Goal: Task Accomplishment & Management: Complete application form

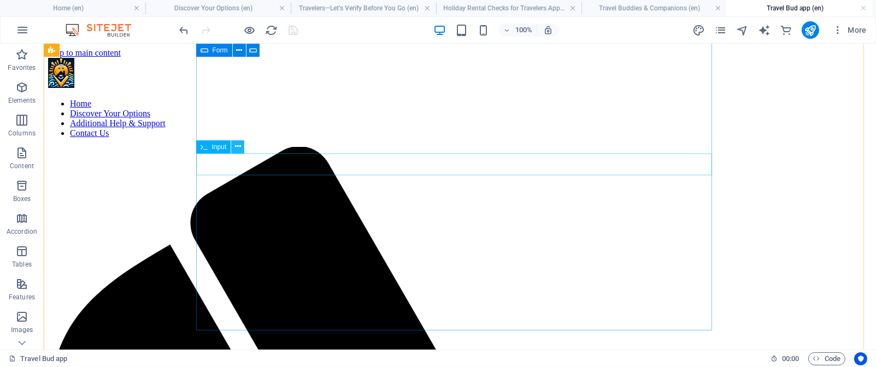
click at [240, 144] on icon at bounding box center [238, 146] width 6 height 11
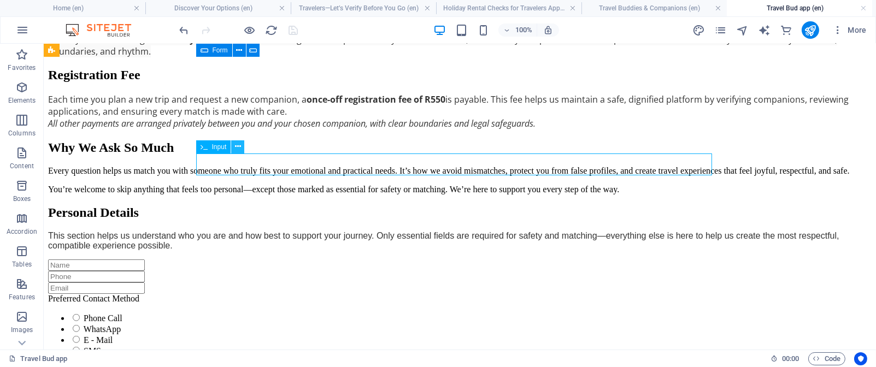
scroll to position [1342, 0]
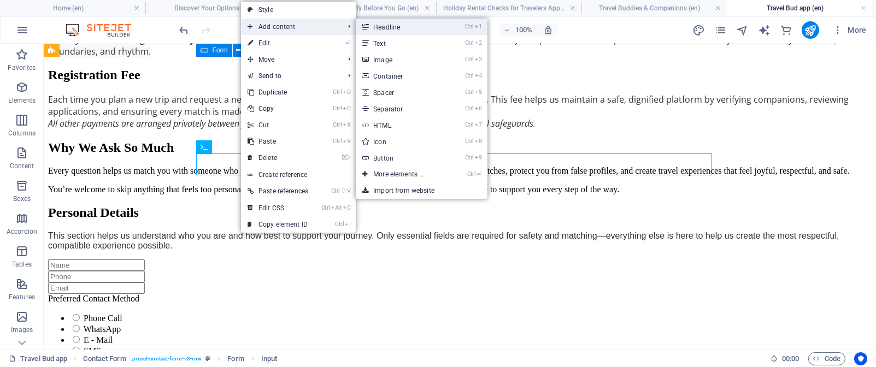
click at [396, 27] on link "Ctrl 1 Headline" at bounding box center [401, 27] width 90 height 16
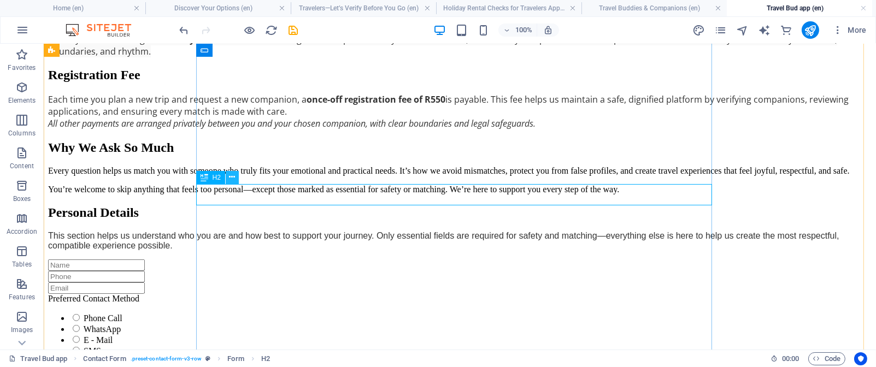
click at [233, 177] on icon at bounding box center [232, 177] width 6 height 11
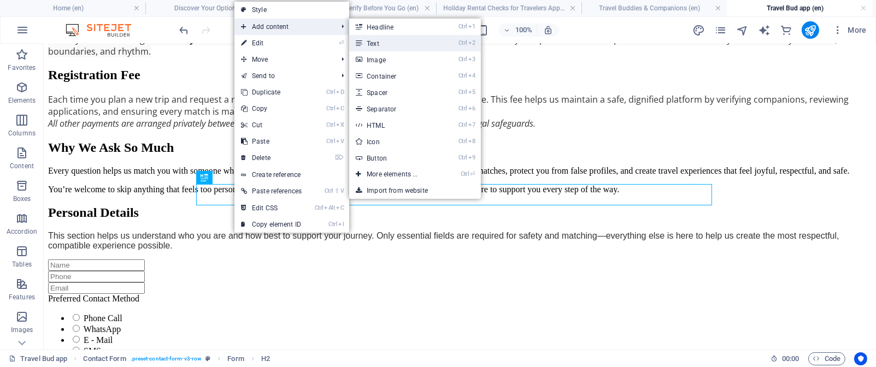
click at [385, 40] on link "Ctrl 2 Text" at bounding box center [394, 43] width 90 height 16
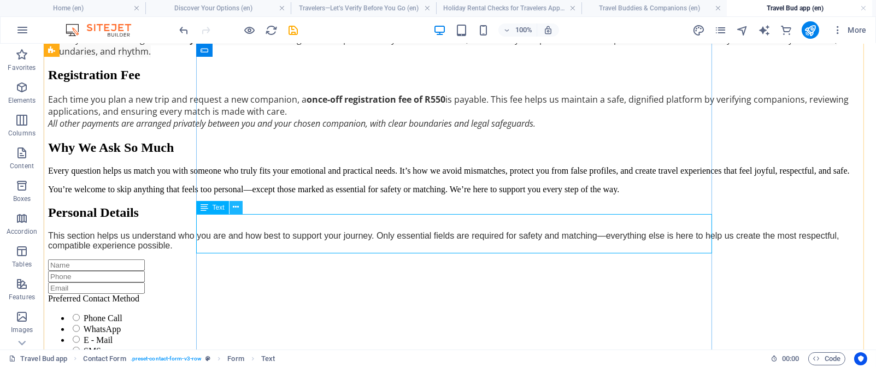
click at [237, 207] on icon at bounding box center [236, 207] width 6 height 11
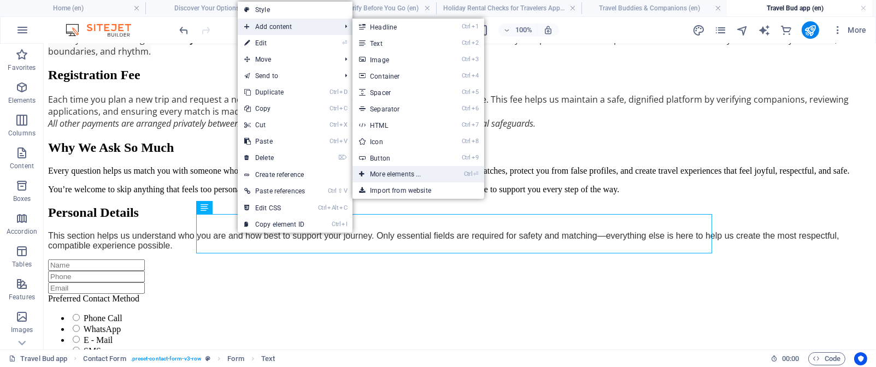
click at [424, 173] on link "Ctrl ⏎ More elements ..." at bounding box center [398, 174] width 90 height 16
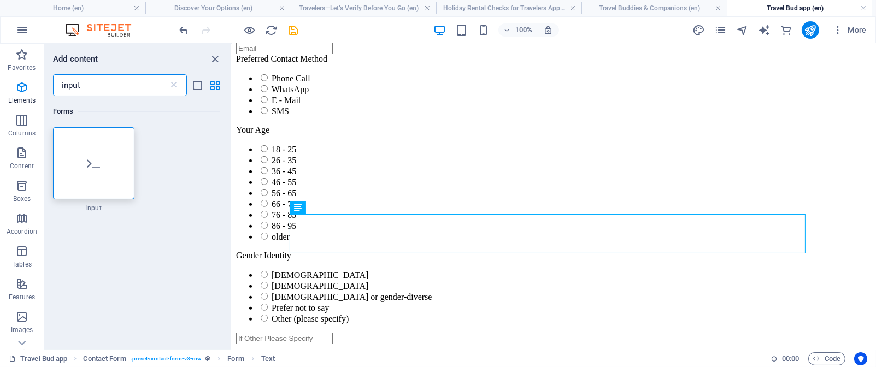
click at [92, 86] on input "input" at bounding box center [110, 85] width 115 height 22
type input "i"
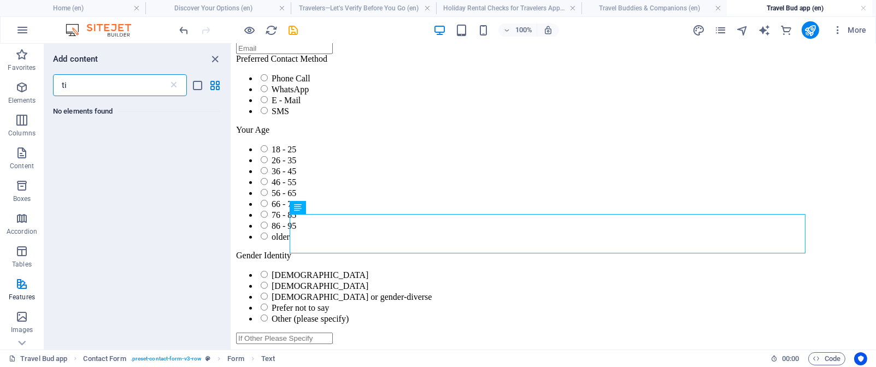
type input "t"
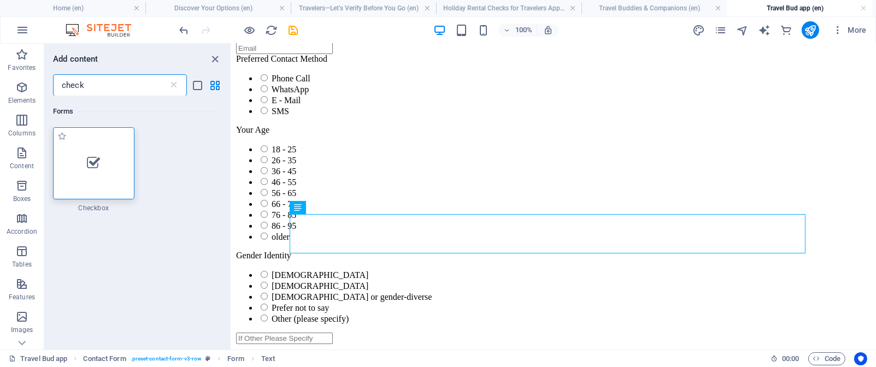
type input "check"
click at [93, 171] on div at bounding box center [93, 163] width 81 height 72
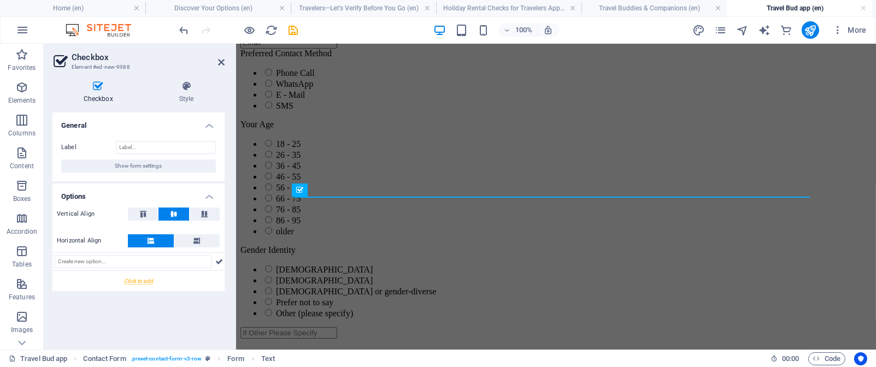
scroll to position [129, 0]
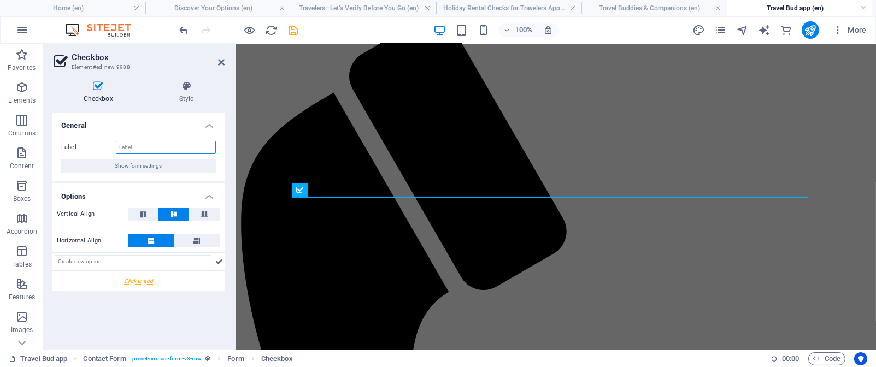
click at [130, 145] on input "Label" at bounding box center [166, 147] width 100 height 13
paste input "Emotional & Social Support"
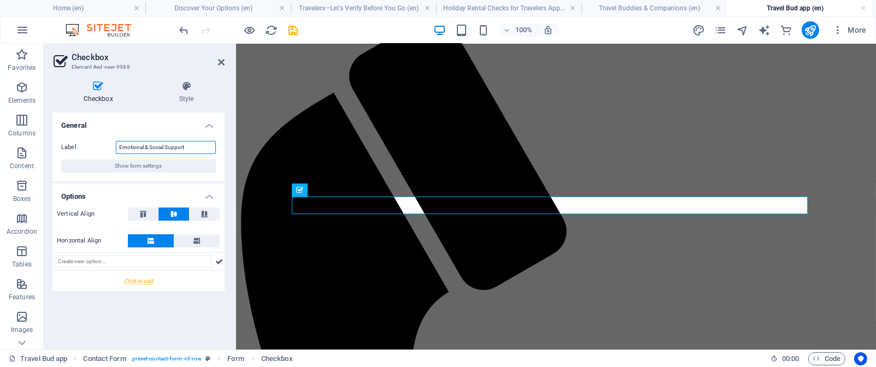
type input "Emotional & Social Support"
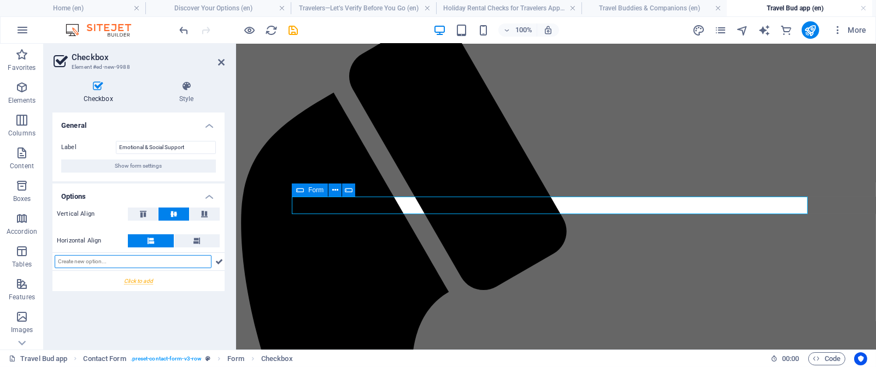
click at [75, 262] on input "text" at bounding box center [133, 261] width 157 height 13
paste input "Conversational Companion (gentle company, shared stories)"
type input "Conversational Companion (gentle company, shared stories)"
click at [219, 263] on icon at bounding box center [219, 261] width 8 height 13
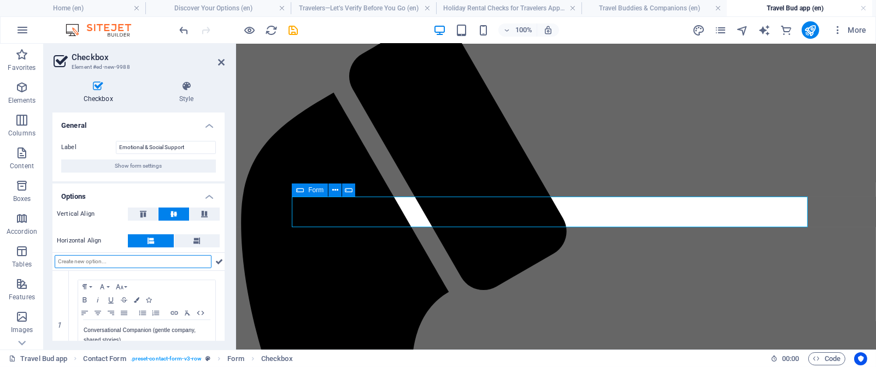
click at [79, 263] on input "text" at bounding box center [133, 261] width 157 height 13
paste input "Spiritual Companion (faith-based presence, respectful listening)"
type input "Spiritual Companion (faith-based presence, respectful listening)"
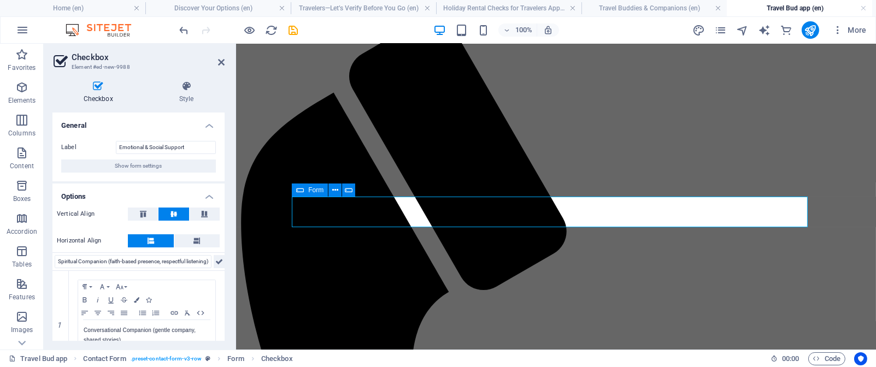
click at [216, 261] on icon at bounding box center [219, 261] width 8 height 13
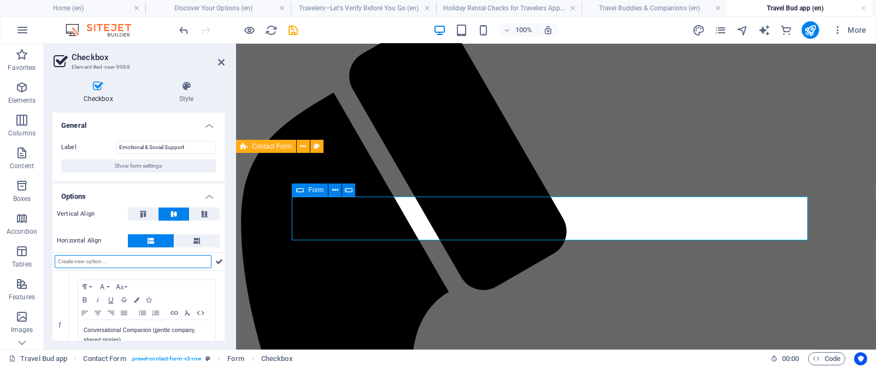
click at [61, 261] on input "text" at bounding box center [133, 261] width 157 height 13
paste input "Care-Oriented Companion (nurturing, emotionally attuned)"
type input "Care-Oriented Companion (nurturing, emotionally attuned)"
click at [219, 261] on icon at bounding box center [219, 261] width 8 height 13
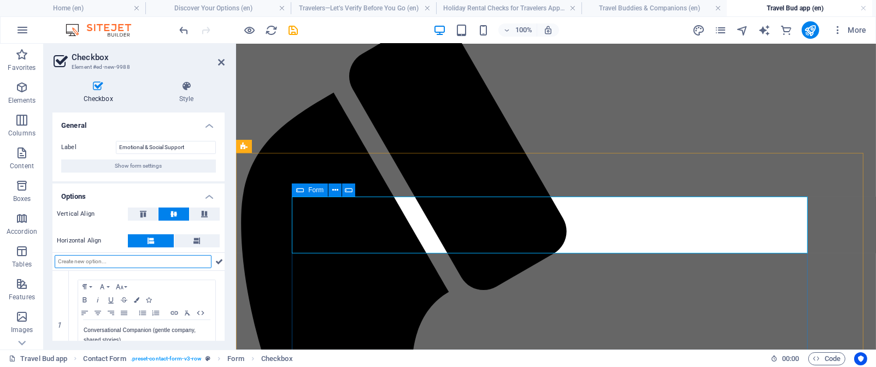
click at [68, 261] on input "text" at bounding box center [133, 261] width 157 height 13
paste input "Discreet Companion (low-profile, emotionally safe)"
type input "Discreet Companion (low-profile, emotionally safe)"
click at [219, 263] on icon at bounding box center [219, 261] width 8 height 13
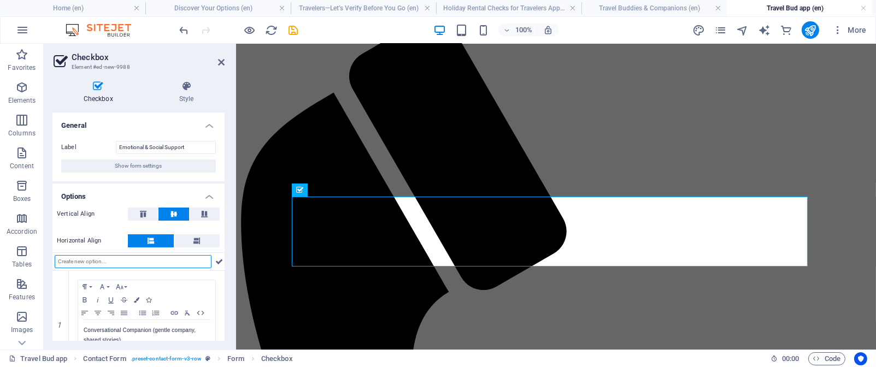
click at [79, 260] on input "text" at bounding box center [133, 261] width 157 height 13
paste input "Adult Open-Minded Companion (non-judgmental, emotionally flexible)"
type input "Adult Open-Minded Companion (non-judgmental, emotionally flexible)"
click at [218, 260] on icon at bounding box center [219, 261] width 8 height 13
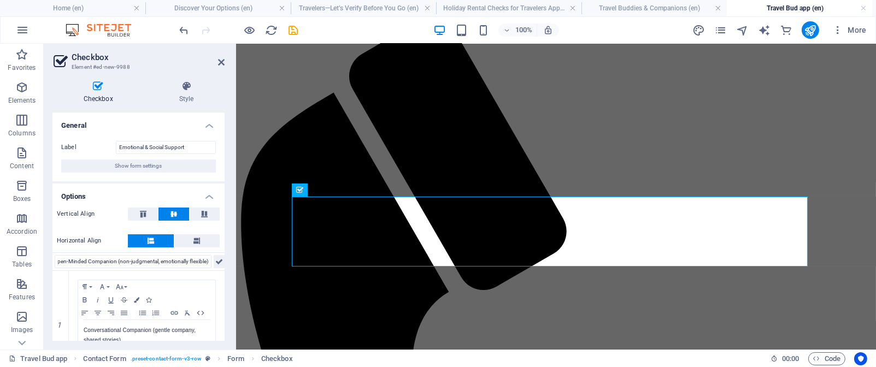
scroll to position [0, 0]
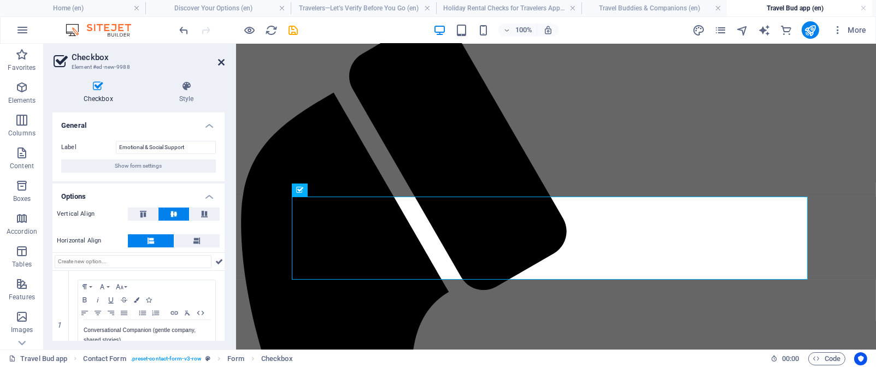
click at [222, 62] on icon at bounding box center [221, 62] width 7 height 9
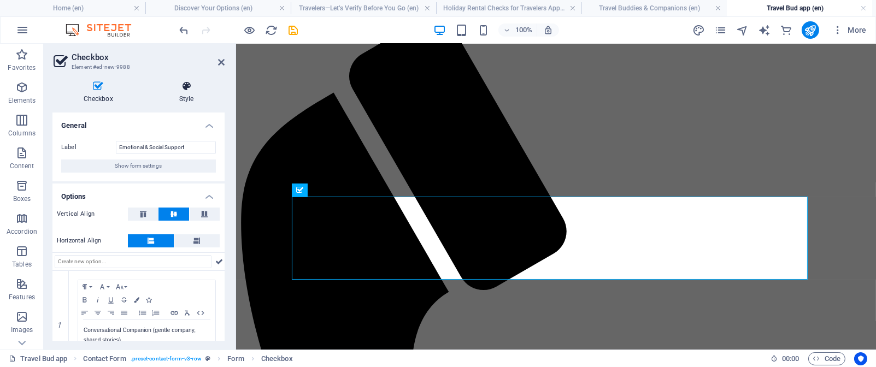
click at [189, 93] on h4 "Style" at bounding box center [186, 92] width 77 height 23
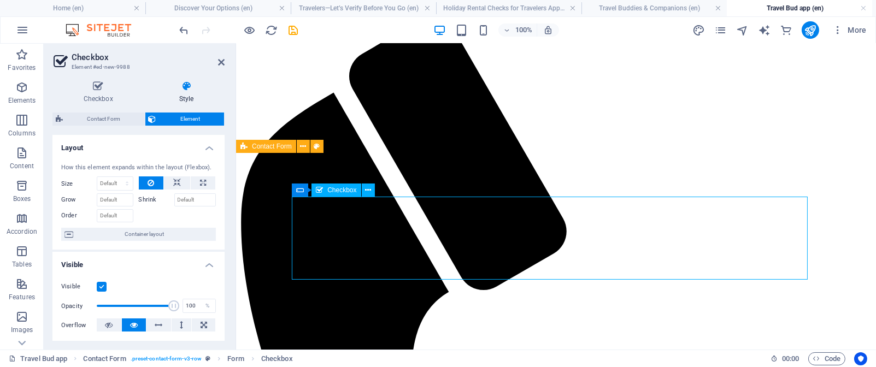
drag, startPoint x: 410, startPoint y: 200, endPoint x: 377, endPoint y: 202, distance: 32.9
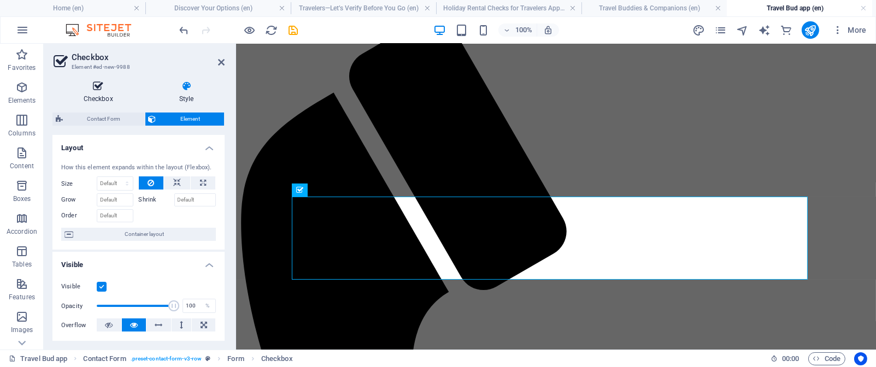
click at [102, 91] on icon at bounding box center [97, 86] width 91 height 11
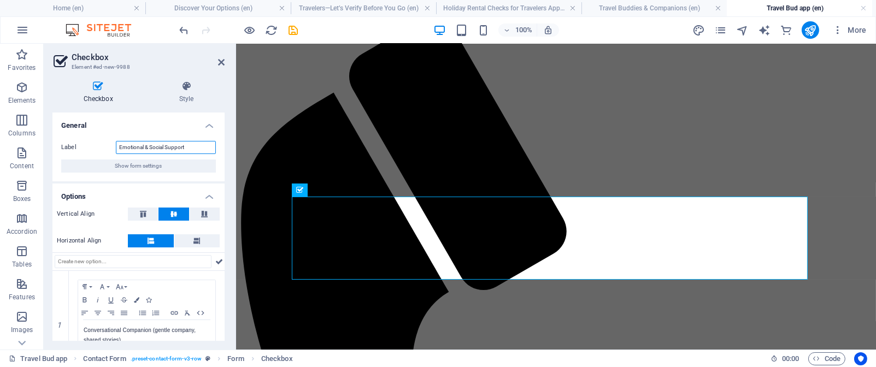
drag, startPoint x: 203, startPoint y: 146, endPoint x: 114, endPoint y: 146, distance: 88.6
click at [114, 146] on div "Label Emotional & Social Support" at bounding box center [138, 147] width 155 height 13
click at [175, 169] on button "Show form settings" at bounding box center [138, 166] width 155 height 13
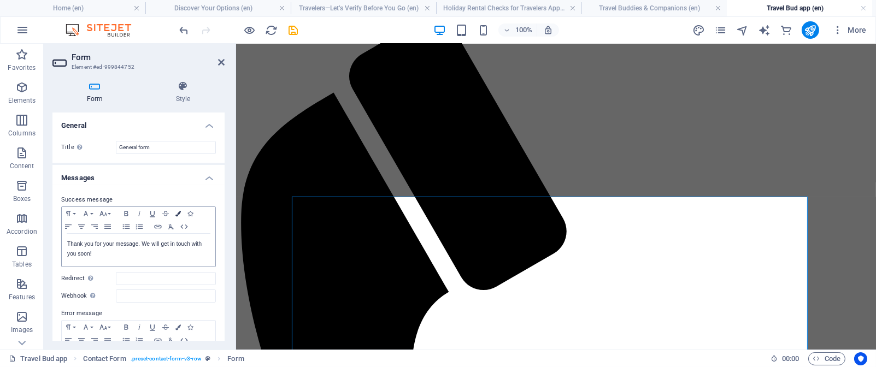
click at [177, 211] on icon "button" at bounding box center [177, 213] width 5 height 5
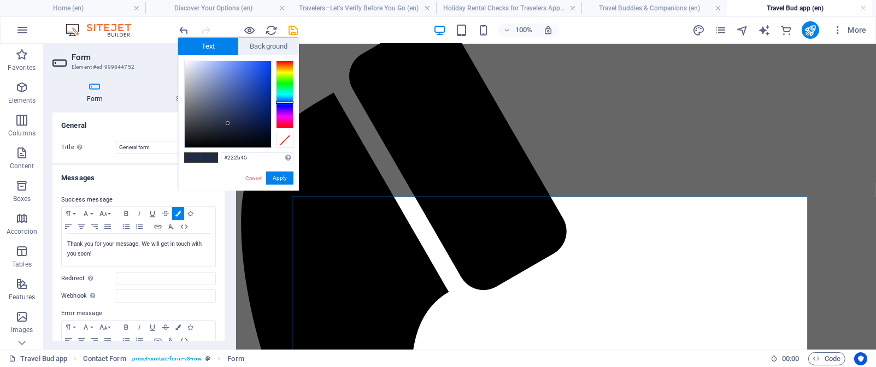
type input "#000207"
click at [267, 144] on div at bounding box center [228, 104] width 86 height 86
click at [275, 175] on button "Apply" at bounding box center [279, 178] width 27 height 13
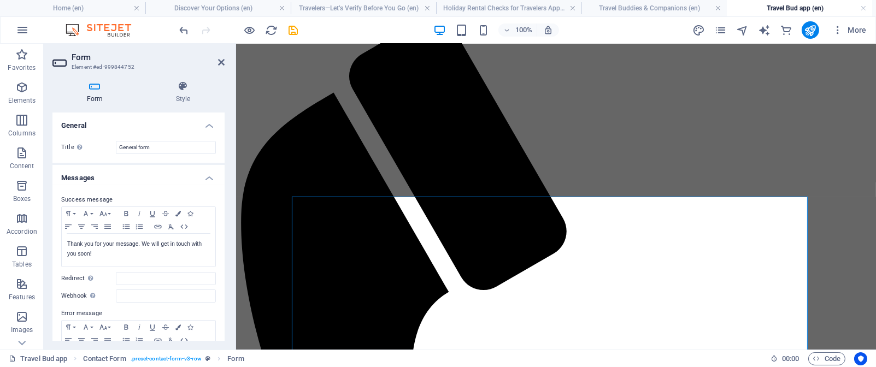
click at [214, 105] on div "Form Style General Title Define a name for the form. General form Messages Succ…" at bounding box center [138, 211] width 172 height 260
click at [221, 63] on icon at bounding box center [221, 62] width 7 height 9
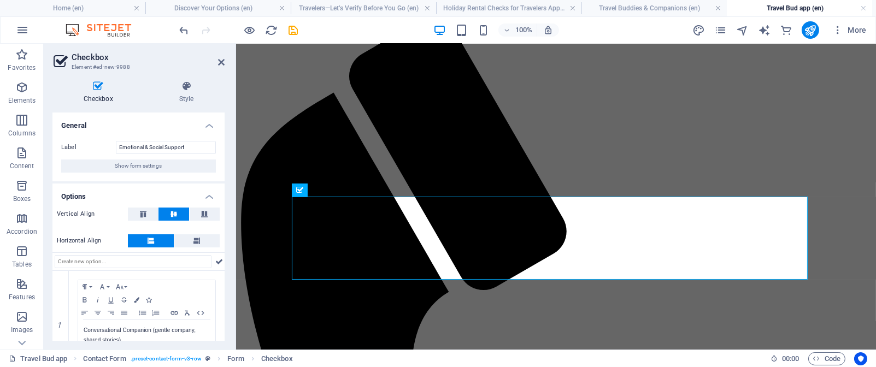
click at [99, 90] on icon at bounding box center [97, 86] width 91 height 11
click at [194, 148] on input "Emotional & Social Support" at bounding box center [166, 147] width 100 height 13
type input "E"
click at [202, 147] on input "Please choose your preferances" at bounding box center [166, 147] width 100 height 13
type input "P"
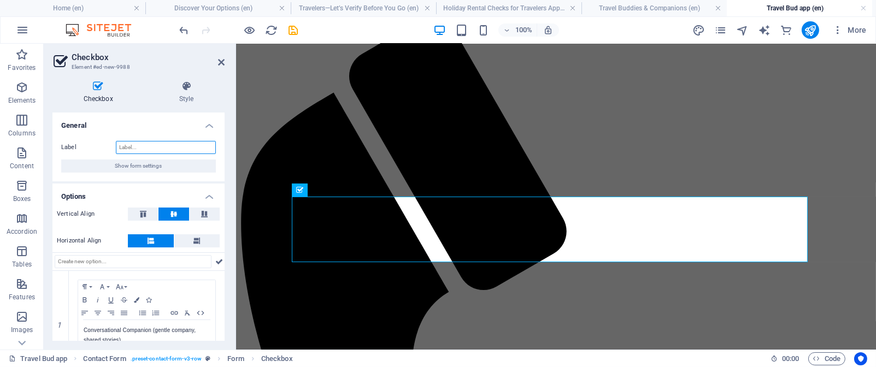
click at [118, 147] on input "Label" at bounding box center [166, 147] width 100 height 13
paste input "Choose the kind of support and presence you’d feel most comfortable with"
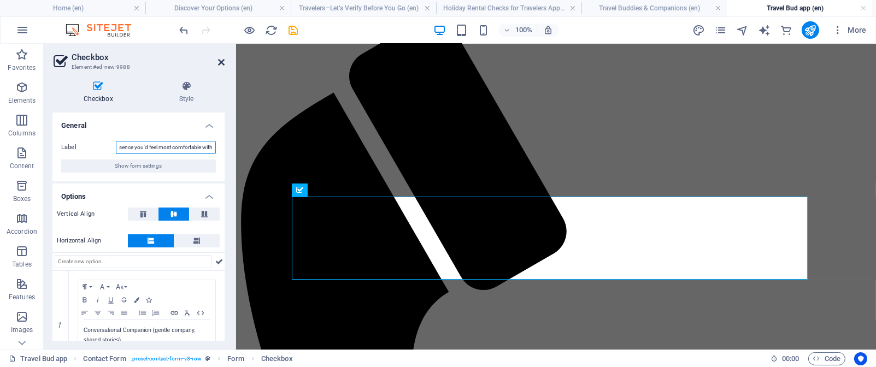
type input "Choose the kind of support and presence you’d feel most comfortable with"
click at [222, 62] on icon at bounding box center [221, 62] width 7 height 9
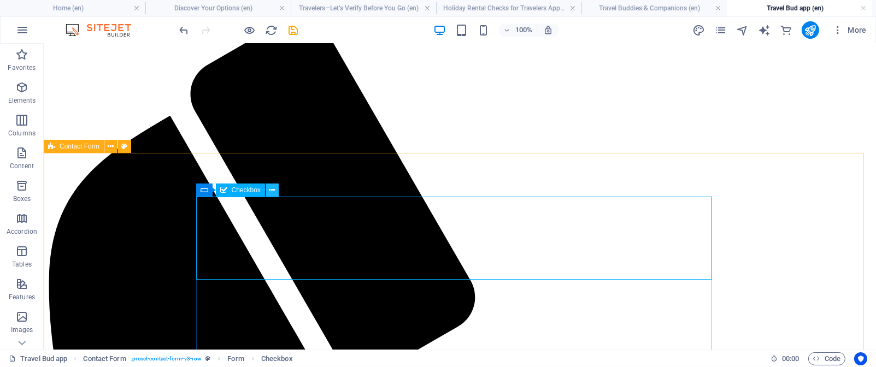
click at [271, 190] on icon at bounding box center [272, 190] width 6 height 11
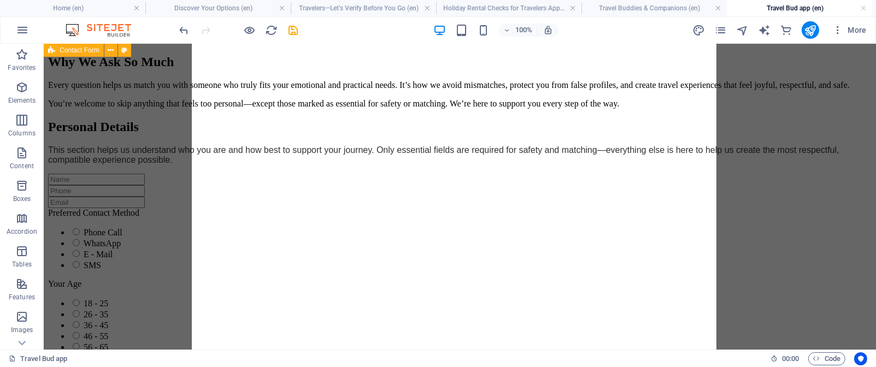
scroll to position [1344, 0]
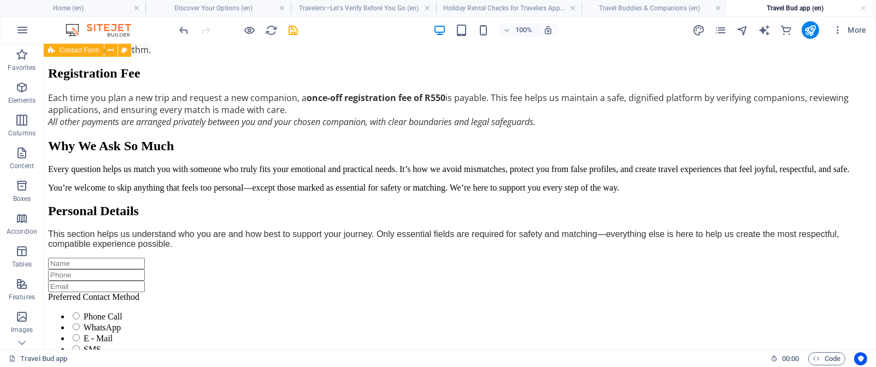
drag, startPoint x: 318, startPoint y: 228, endPoint x: 297, endPoint y: 257, distance: 35.5
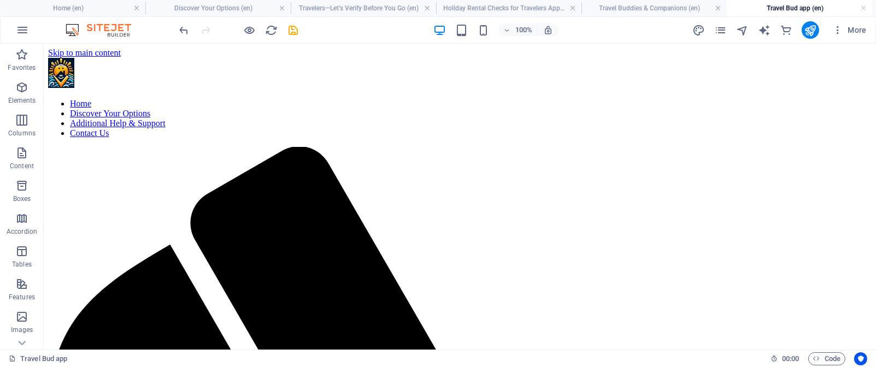
scroll to position [220, 0]
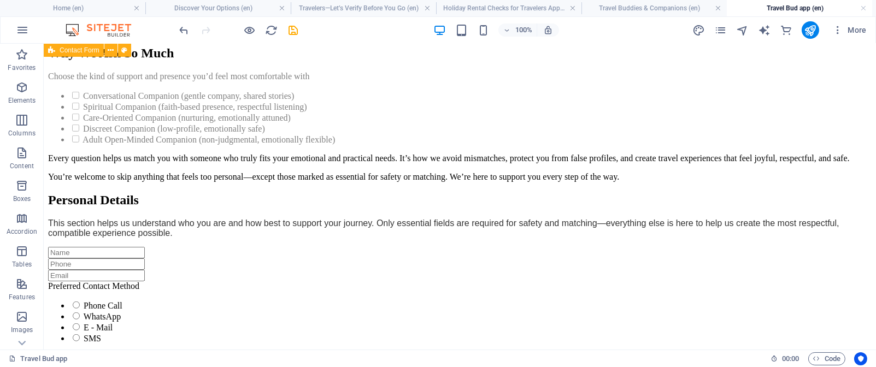
scroll to position [1368, 0]
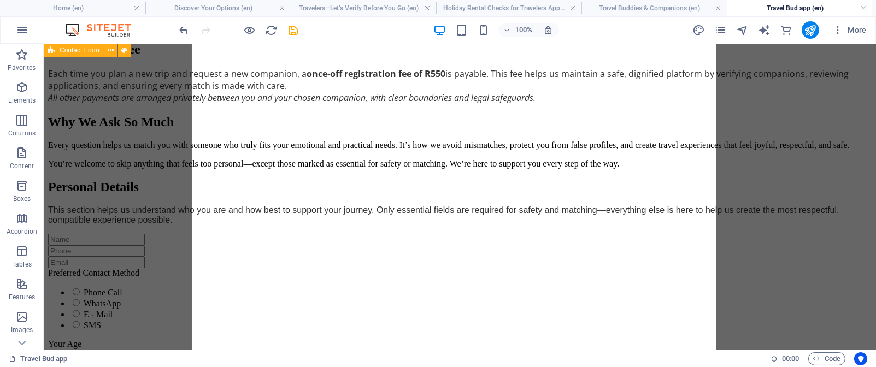
drag, startPoint x: 270, startPoint y: 118, endPoint x: 271, endPoint y: 286, distance: 167.8
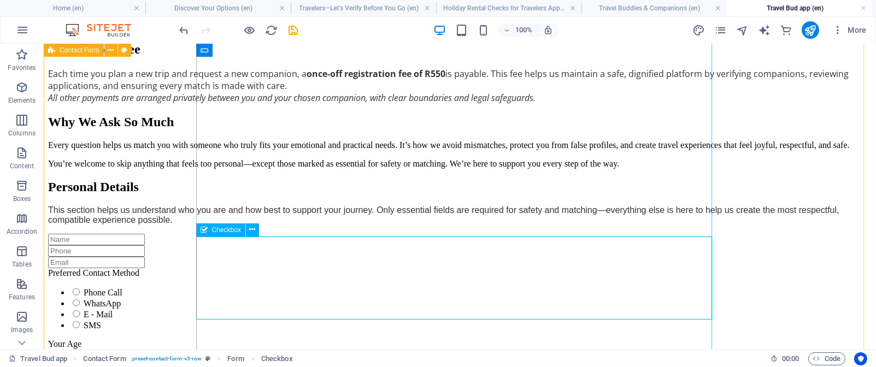
click at [291, 32] on icon "save" at bounding box center [294, 30] width 13 height 13
checkbox input "false"
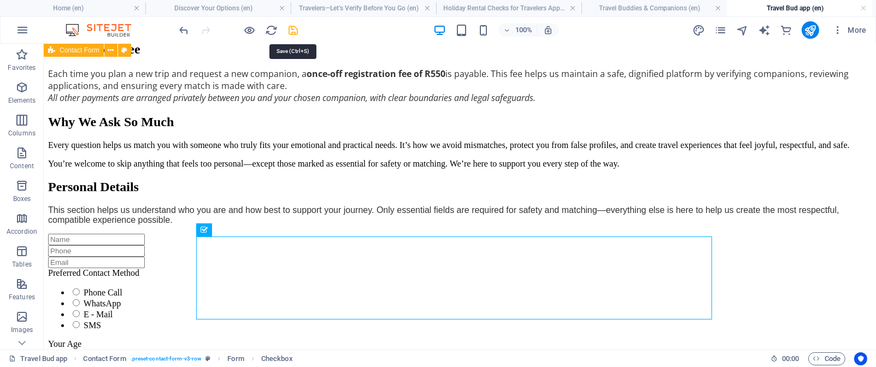
checkbox input "false"
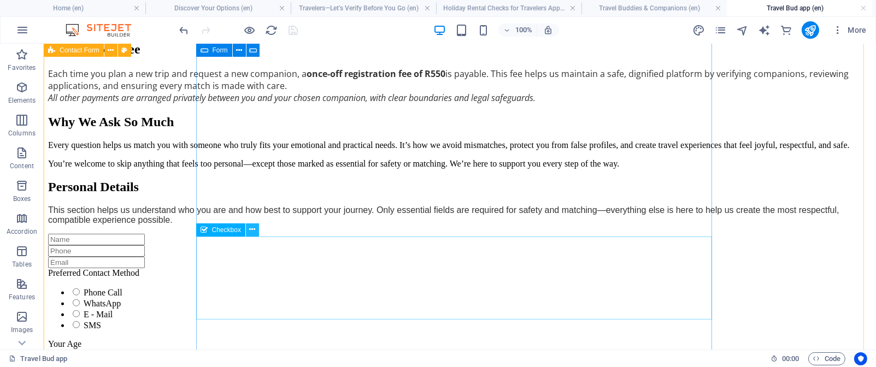
click at [254, 231] on icon at bounding box center [252, 229] width 6 height 11
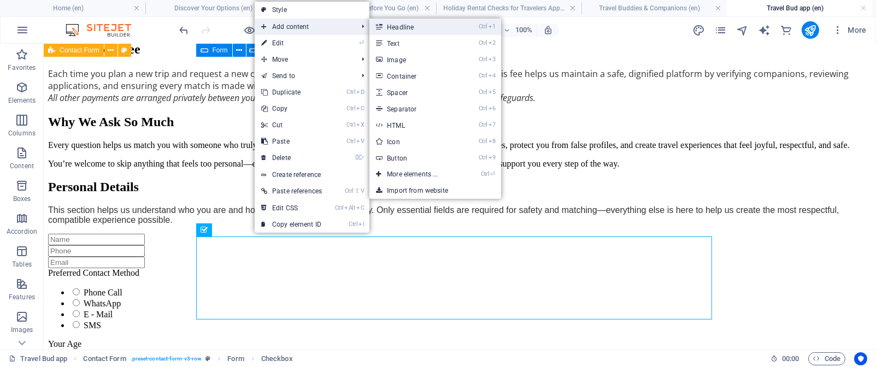
click at [419, 26] on link "Ctrl 1 Headline" at bounding box center [415, 27] width 90 height 16
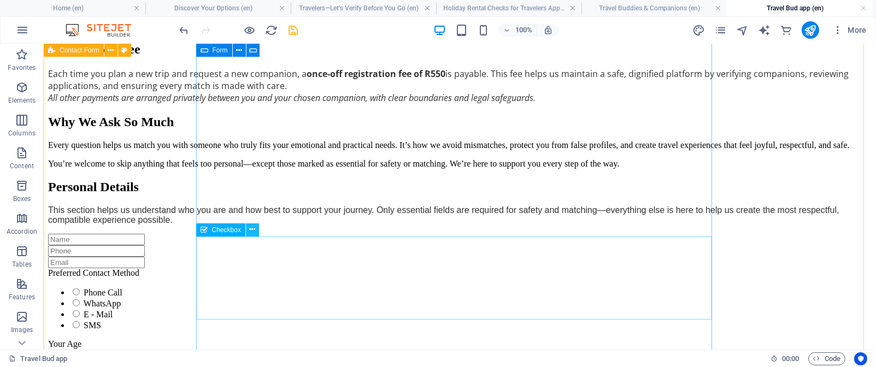
click at [253, 231] on icon at bounding box center [252, 229] width 6 height 11
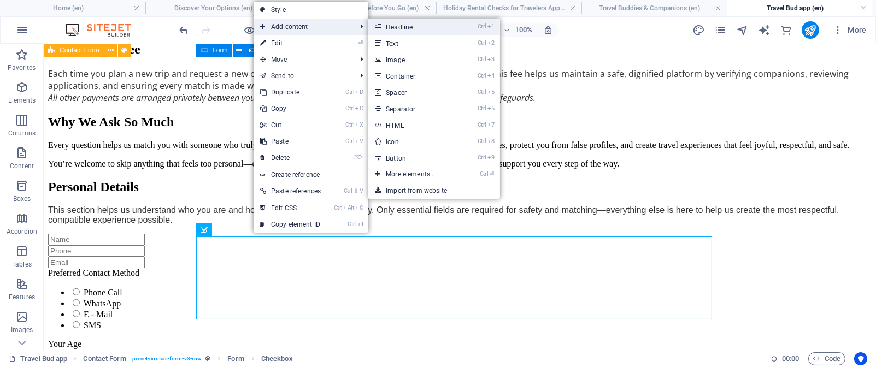
drag, startPoint x: 407, startPoint y: 30, endPoint x: 109, endPoint y: 206, distance: 345.7
click at [407, 30] on link "Ctrl 1 Headline" at bounding box center [413, 27] width 90 height 16
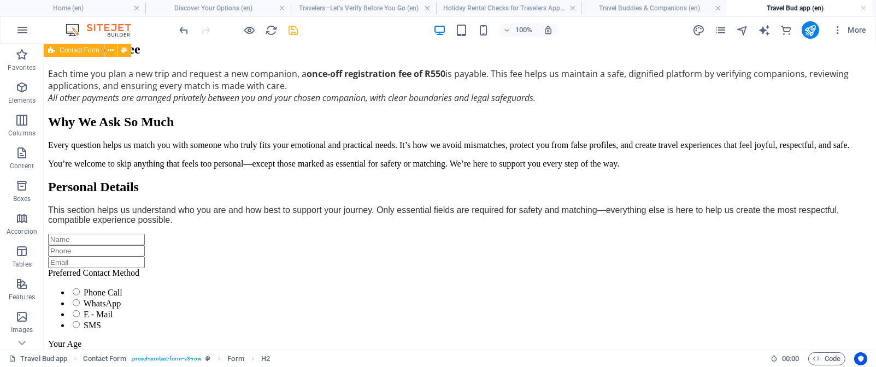
drag, startPoint x: 230, startPoint y: 337, endPoint x: 238, endPoint y: 278, distance: 59.5
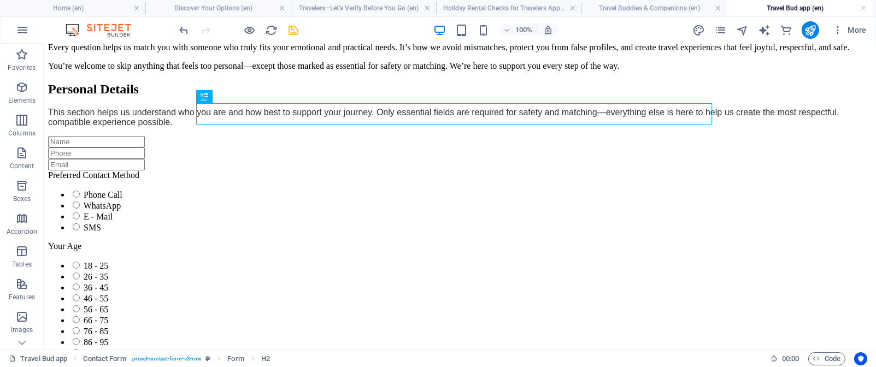
scroll to position [1532, 0]
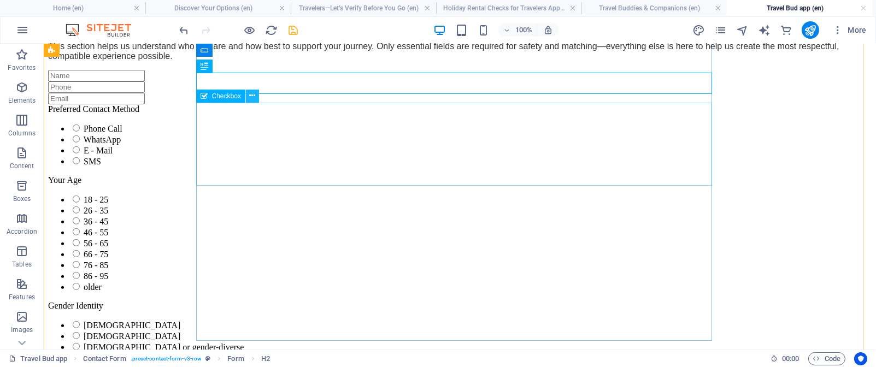
click at [251, 95] on icon at bounding box center [252, 95] width 6 height 11
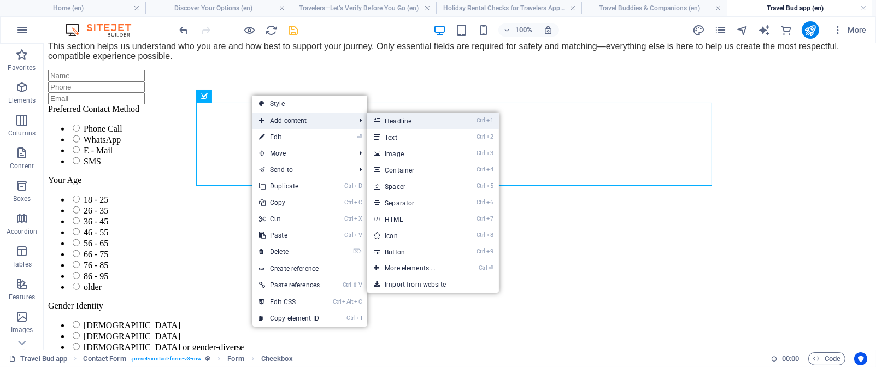
click at [407, 121] on link "Ctrl 1 Headline" at bounding box center [412, 121] width 90 height 16
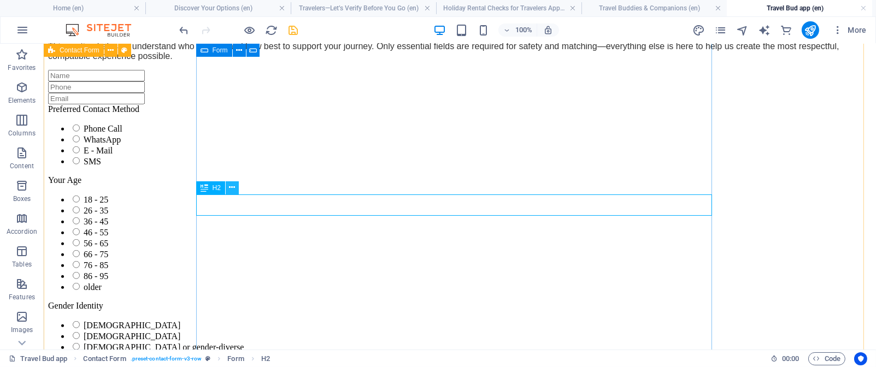
click at [233, 186] on icon at bounding box center [232, 187] width 6 height 11
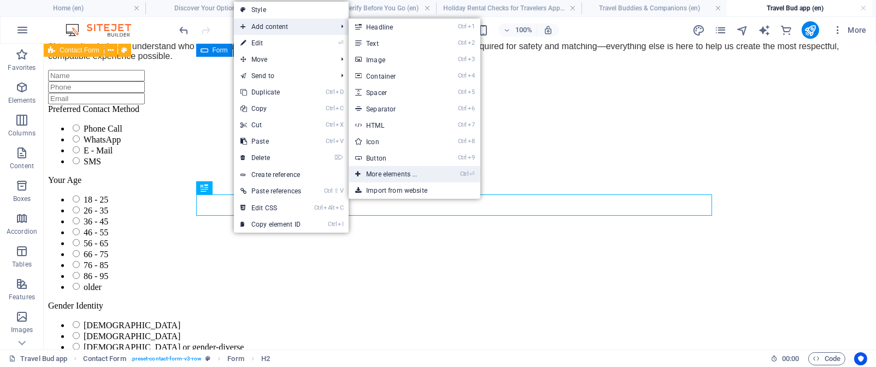
click at [392, 173] on link "Ctrl ⏎ More elements ..." at bounding box center [394, 174] width 90 height 16
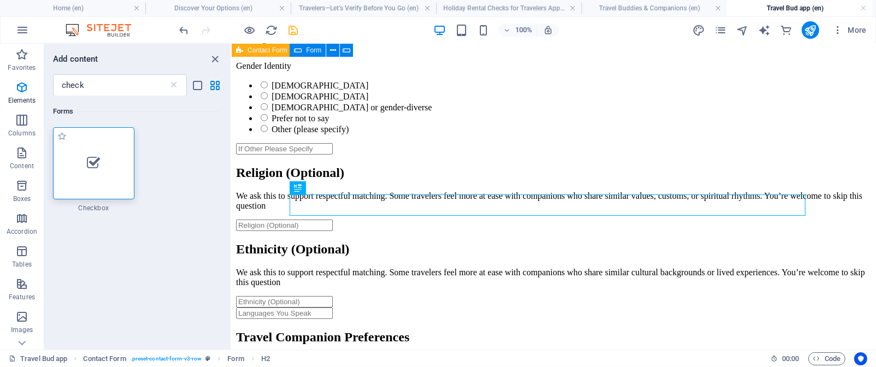
drag, startPoint x: 96, startPoint y: 161, endPoint x: 71, endPoint y: 261, distance: 102.6
click at [96, 161] on icon at bounding box center [93, 163] width 13 height 14
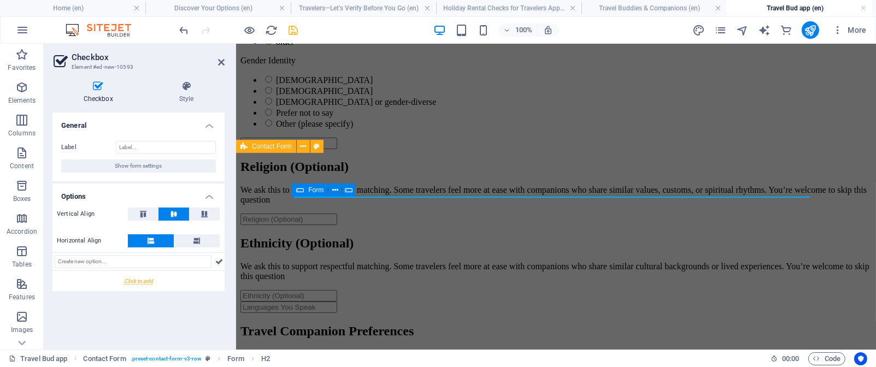
scroll to position [129, 0]
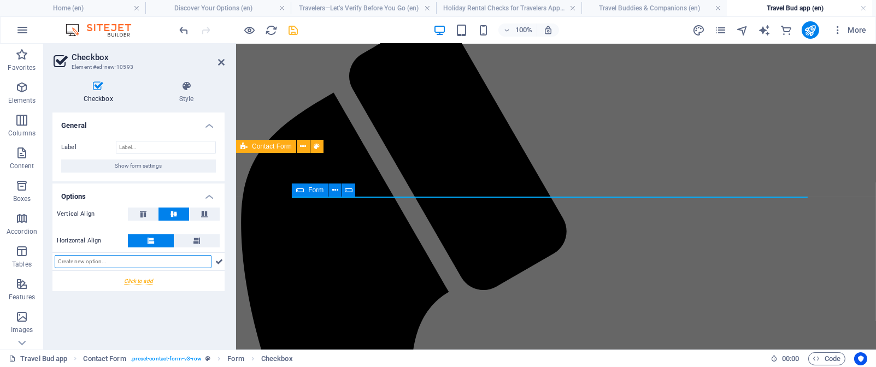
click at [61, 259] on input "text" at bounding box center [133, 261] width 157 height 13
paste input "Personal Assistant (organizing, helping with tasks)"
type input "Personal Assistant (organizing, helping with tasks)"
click at [221, 262] on icon at bounding box center [219, 261] width 8 height 13
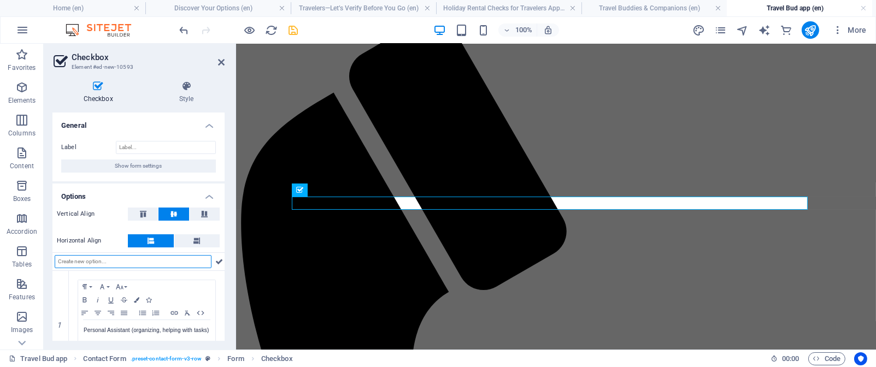
click at [58, 262] on input "text" at bounding box center [133, 261] width 157 height 13
paste input "Safe Travel Chaperone (protective, reliable presence)"
type input "Safe Travel Chaperone (protective, reliable presence)"
click at [217, 263] on icon at bounding box center [219, 261] width 8 height 13
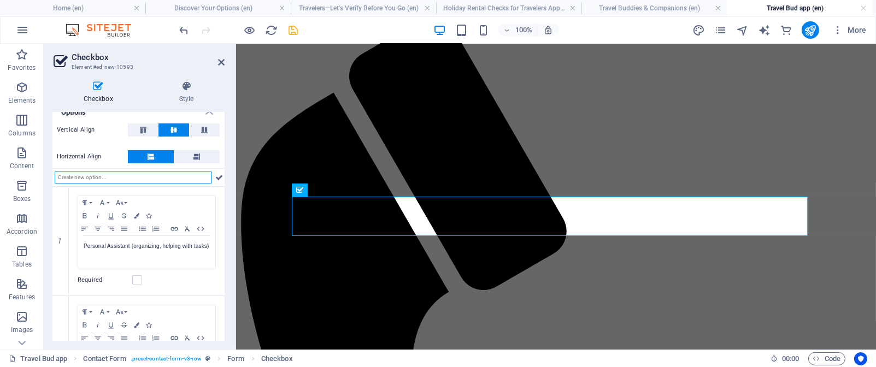
scroll to position [158, 0]
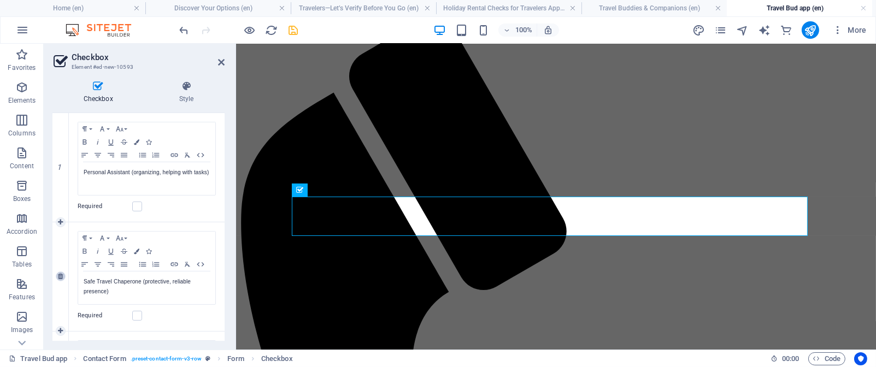
click at [62, 278] on icon at bounding box center [60, 276] width 5 height 7
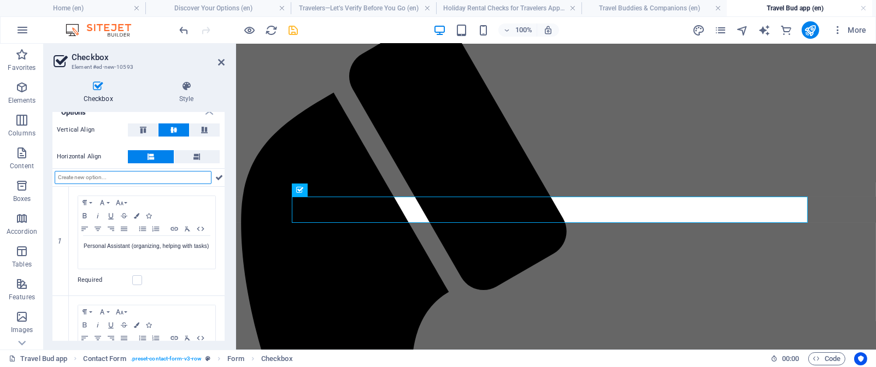
scroll to position [68, 0]
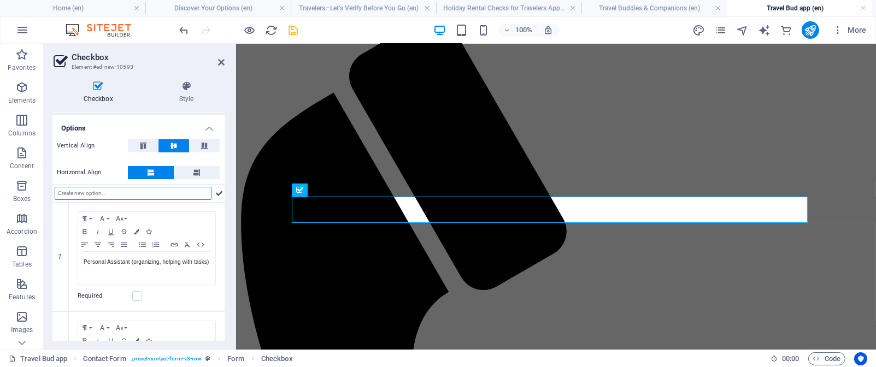
click at [61, 192] on input "text" at bounding box center [133, 193] width 157 height 13
paste input "Drive Me Around Companion (you’re the passenger"
type input "Drive Me Around Companion (you’re the passenger"
click at [216, 191] on icon at bounding box center [219, 193] width 8 height 13
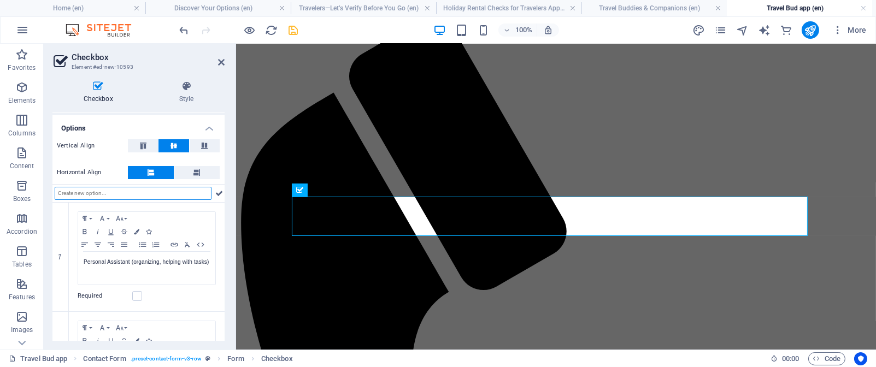
click at [64, 195] on input "text" at bounding box center [133, 193] width 157 height 13
paste input "Drive With Me Companion (shared driving or navigation)"
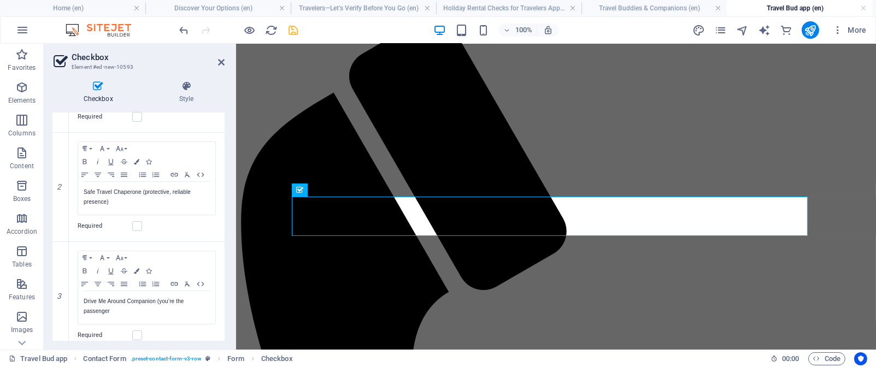
scroll to position [257, 0]
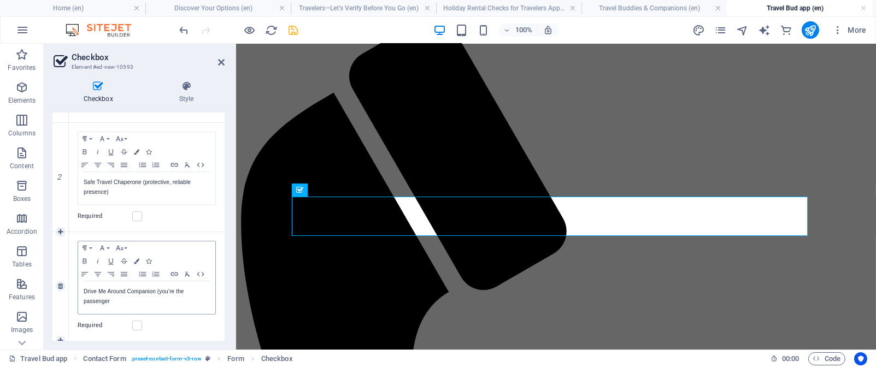
type input "Drive With Me Companion (shared driving or navigation)"
click at [110, 302] on p "Drive Me Around Companion (you’re the passenger" at bounding box center [147, 297] width 126 height 20
drag, startPoint x: 225, startPoint y: 285, endPoint x: 224, endPoint y: 261, distance: 24.6
click at [224, 261] on div "Checkbox Style General Label Show form settings Options Vertical Align Horizont…" at bounding box center [139, 211] width 190 height 278
drag, startPoint x: 222, startPoint y: 261, endPoint x: 226, endPoint y: 233, distance: 28.1
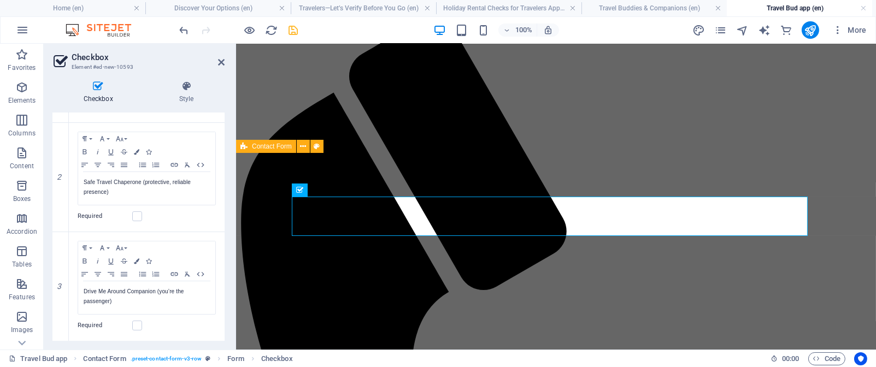
click at [223, 226] on div "General Label Show form settings Options Vertical Align Horizontal Align Drive …" at bounding box center [138, 227] width 172 height 228
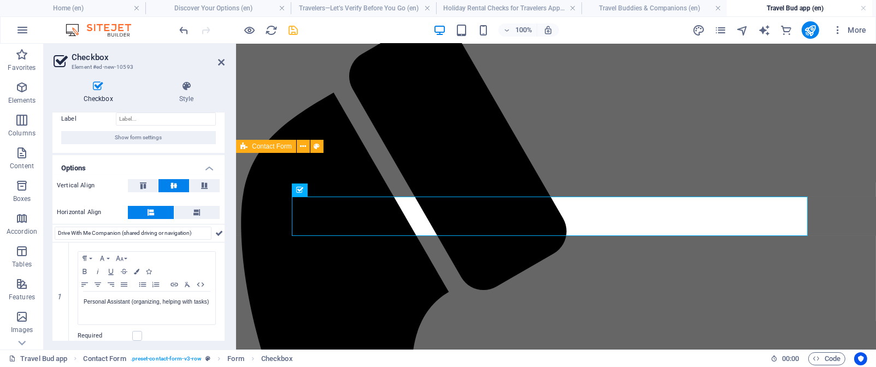
scroll to position [46, 0]
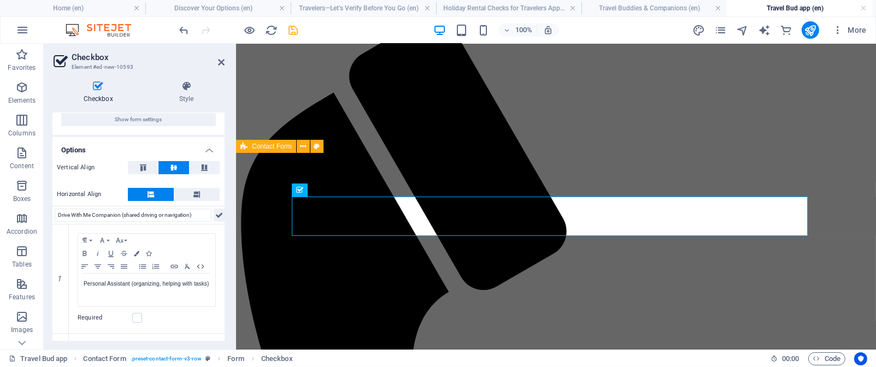
click at [215, 214] on icon at bounding box center [219, 215] width 8 height 13
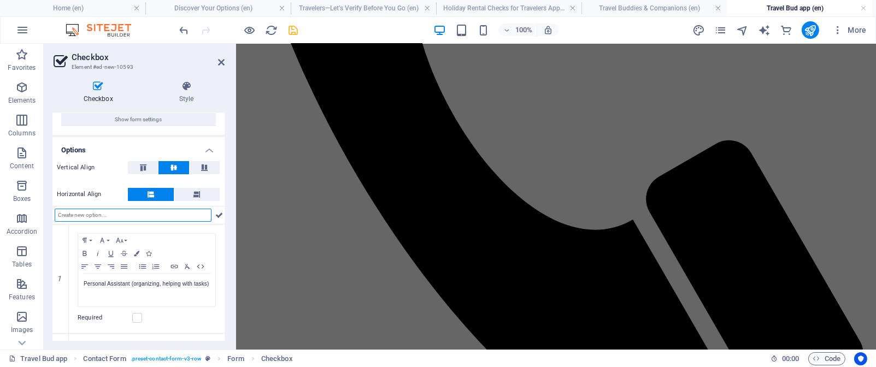
scroll to position [555, 0]
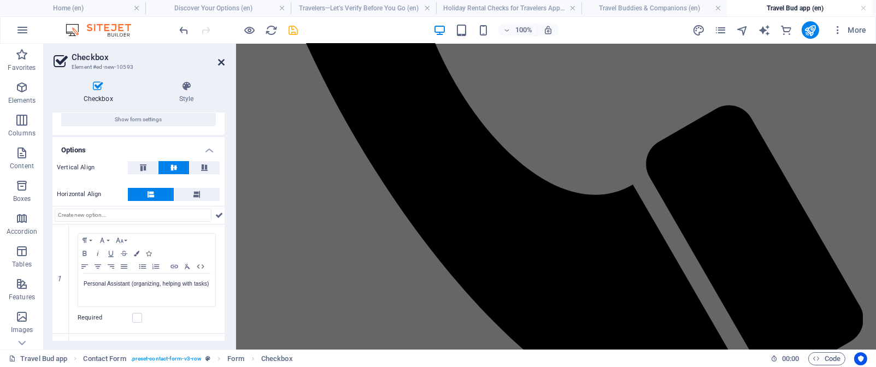
click at [220, 61] on icon at bounding box center [221, 62] width 7 height 9
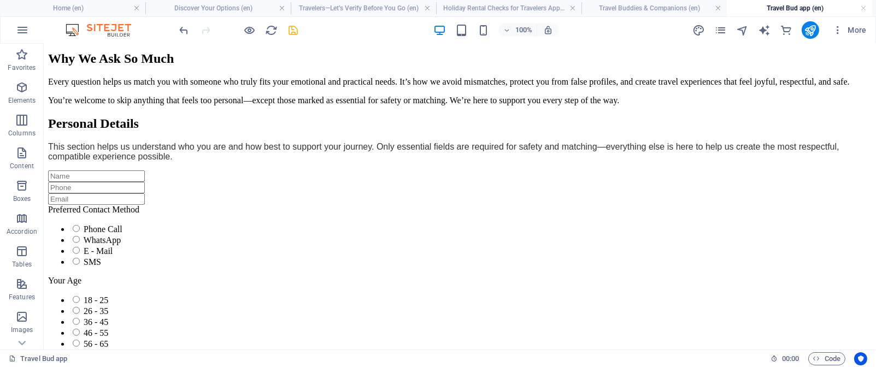
scroll to position [1599, 0]
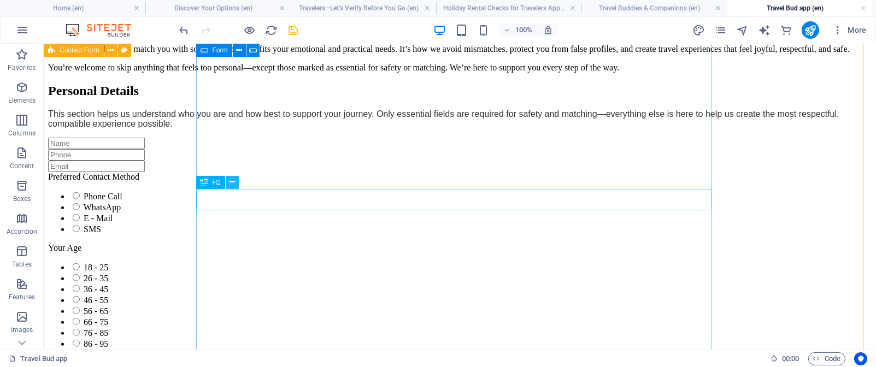
click at [232, 184] on icon at bounding box center [232, 182] width 6 height 11
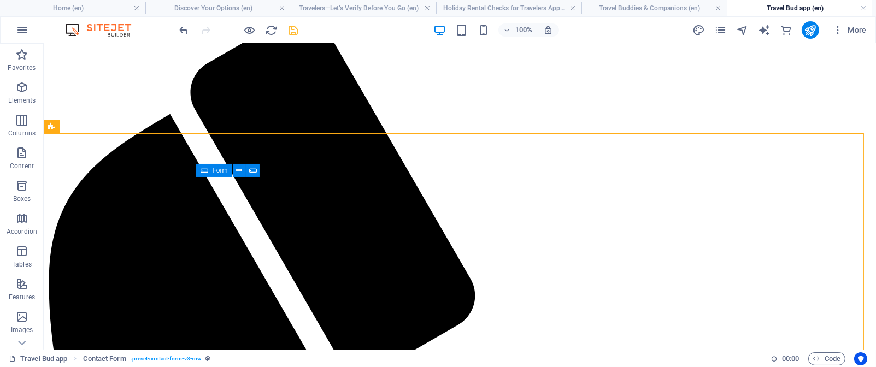
scroll to position [154, 0]
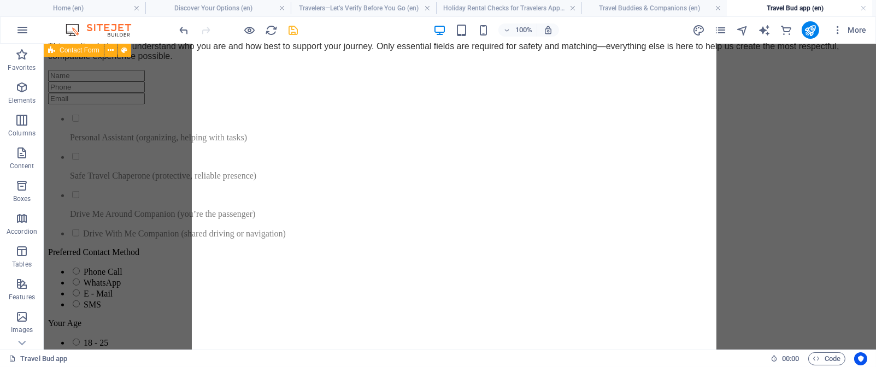
scroll to position [1479, 0]
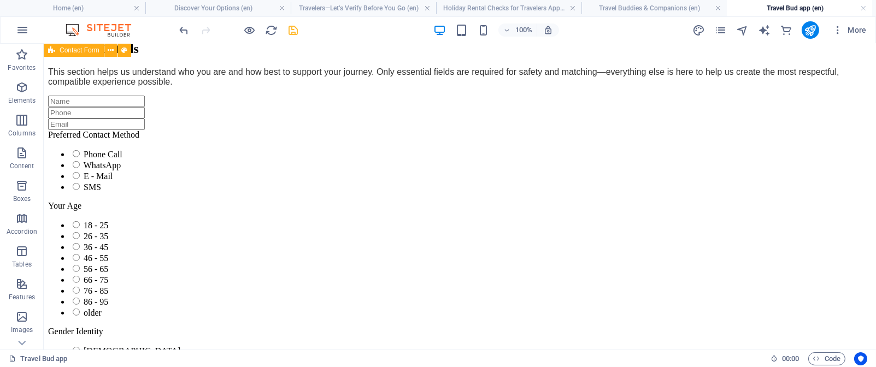
drag, startPoint x: 272, startPoint y: 195, endPoint x: 286, endPoint y: 300, distance: 105.3
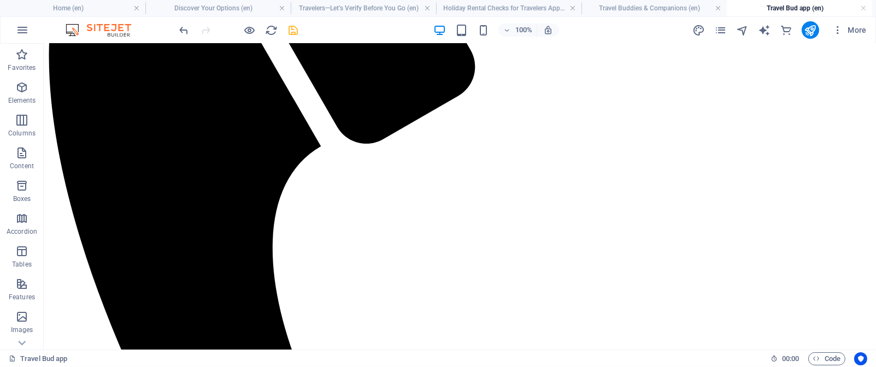
scroll to position [0, 0]
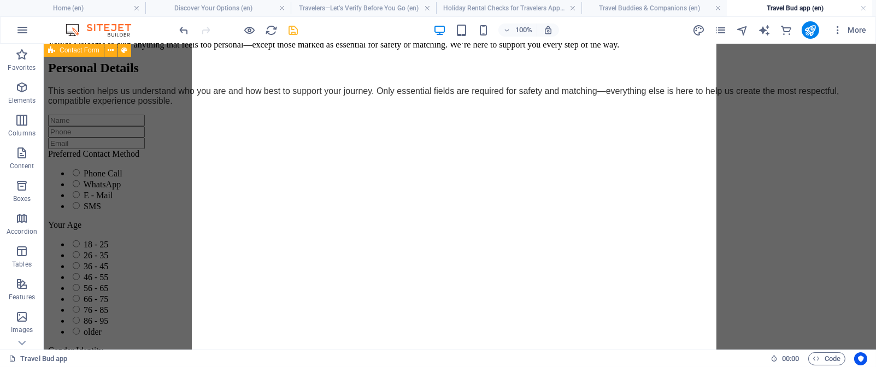
scroll to position [1488, 0]
drag, startPoint x: 248, startPoint y: 331, endPoint x: 265, endPoint y: 298, distance: 37.7
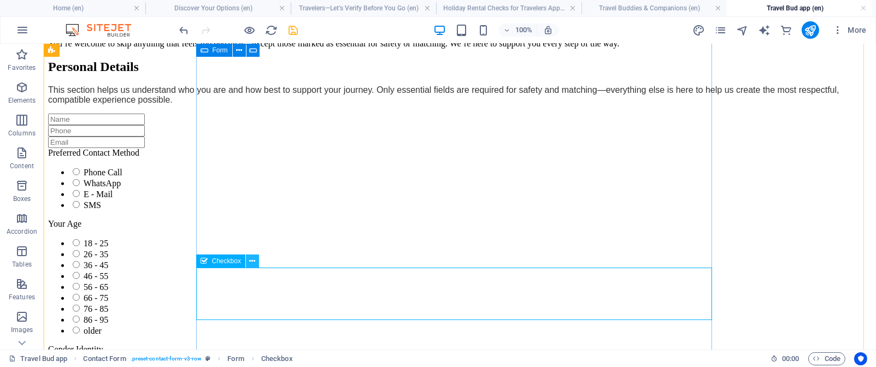
click at [250, 261] on icon at bounding box center [252, 261] width 6 height 11
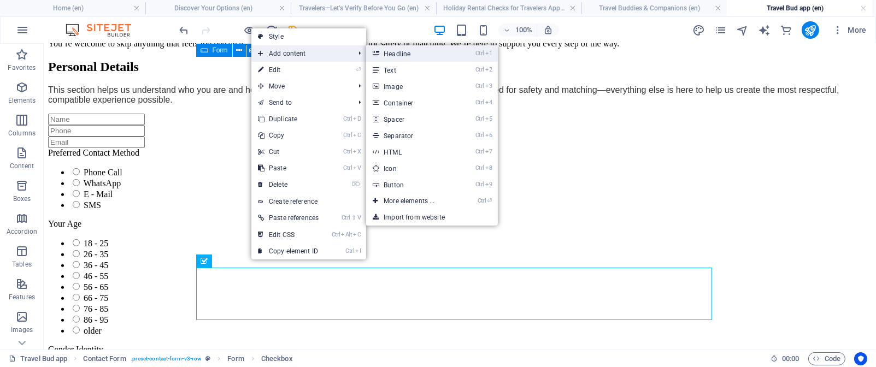
click at [401, 52] on link "Ctrl 1 Headline" at bounding box center [411, 53] width 90 height 16
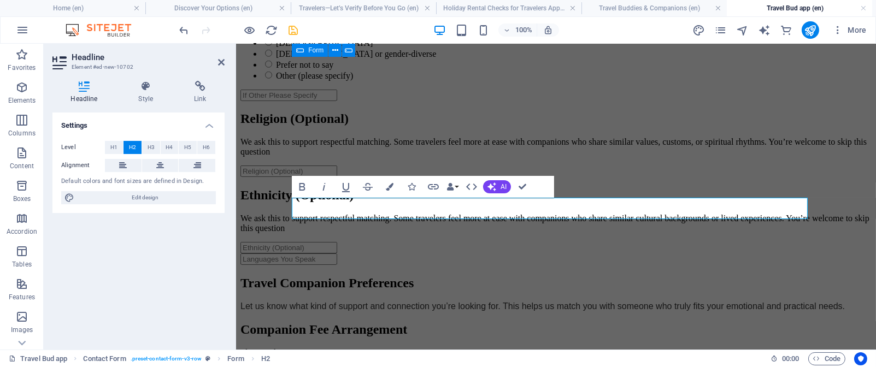
scroll to position [1620, 0]
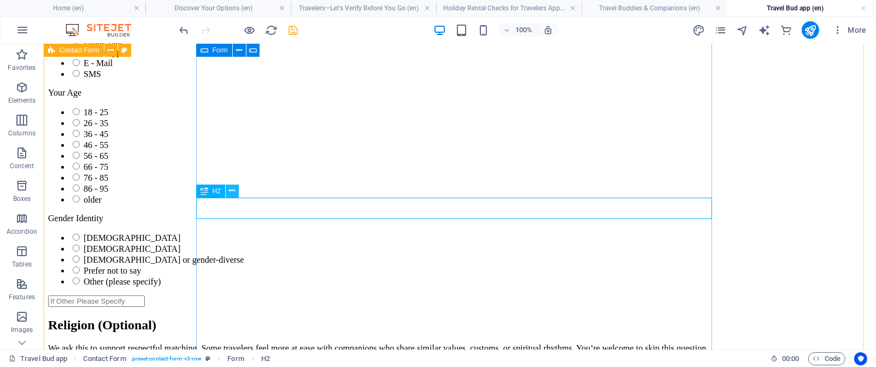
click at [233, 192] on icon at bounding box center [232, 190] width 6 height 11
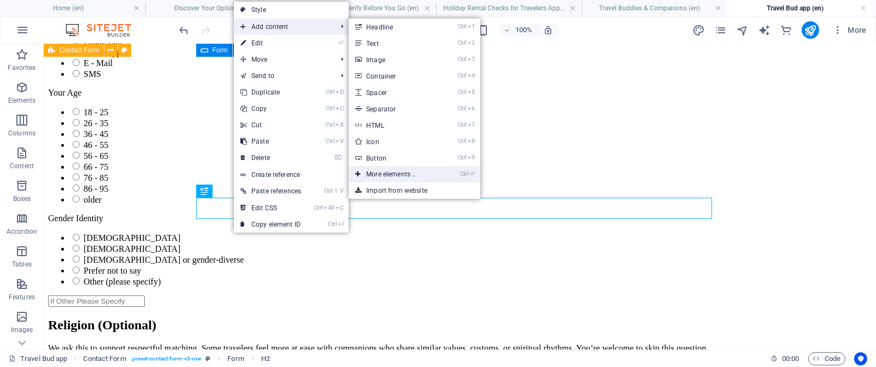
click at [411, 169] on link "Ctrl ⏎ More elements ..." at bounding box center [394, 174] width 90 height 16
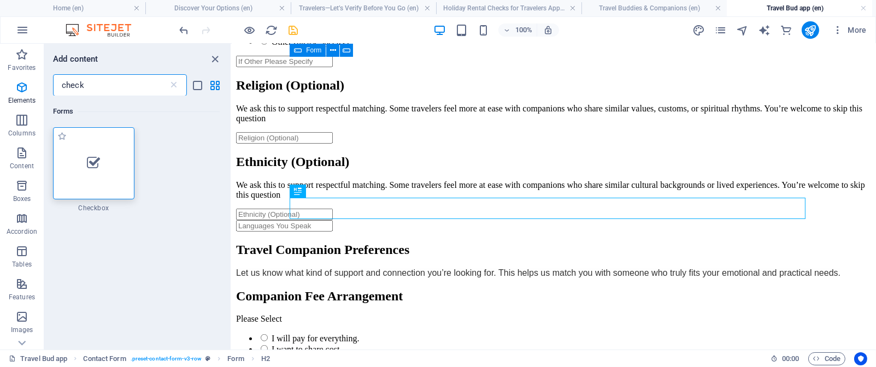
click at [98, 170] on icon at bounding box center [93, 163] width 13 height 14
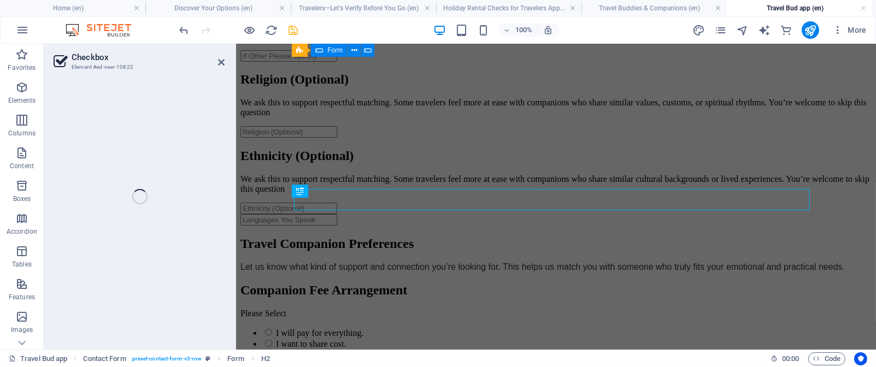
scroll to position [129, 0]
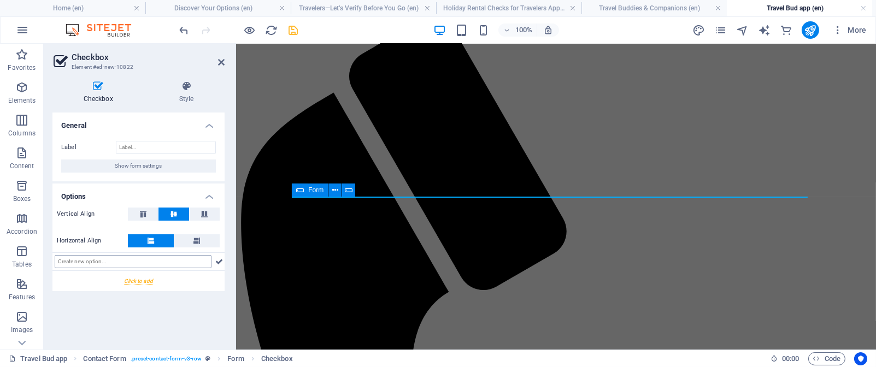
click at [72, 261] on input "text" at bounding box center [133, 261] width 157 height 13
type input "Child Travel Companion (Au Pair) (playful, responsible)"
click at [218, 262] on icon at bounding box center [219, 261] width 8 height 13
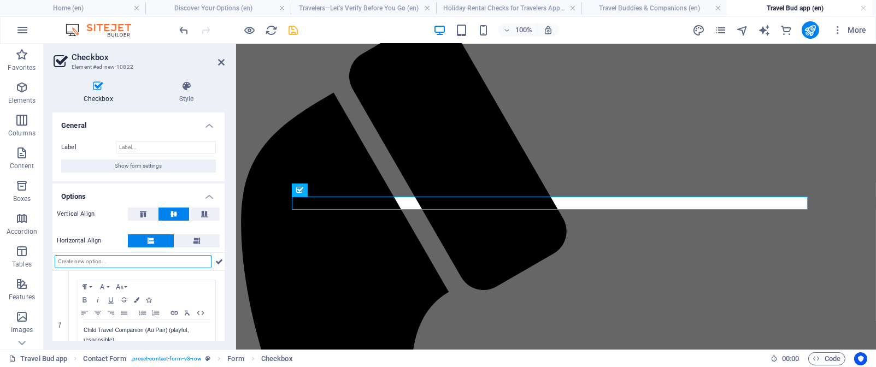
click at [57, 261] on input "text" at bounding box center [133, 261] width 157 height 13
paste input "Elderly Travel Companion (gentle, patient)"
type input "Elderly Travel Companion (gentle, patient)"
click at [215, 260] on icon at bounding box center [219, 261] width 8 height 13
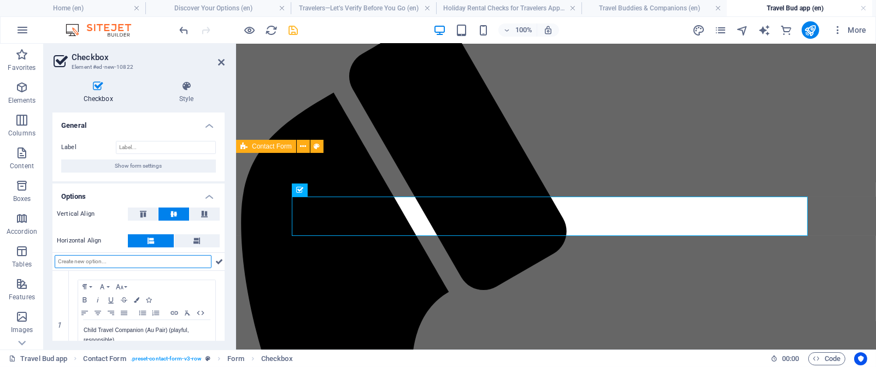
click at [66, 262] on input "text" at bounding box center [133, 261] width 157 height 13
paste input "Disabled Travel Companion (supportive, mobility-aware)"
type input "Disabled Travel Companion (supportive, mobility-aware)"
click at [221, 265] on icon at bounding box center [219, 261] width 8 height 13
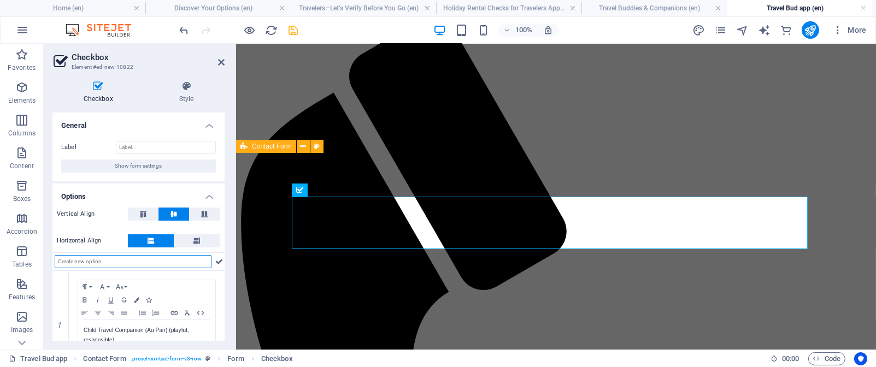
click at [59, 261] on input "text" at bounding box center [133, 261] width 157 height 13
paste input "Impaired Travel Companion (vision, hearing, or cognitive support)"
type input "Impaired Travel Companion (vision, hearing, or cognitive support)"
click at [215, 262] on icon at bounding box center [219, 261] width 8 height 13
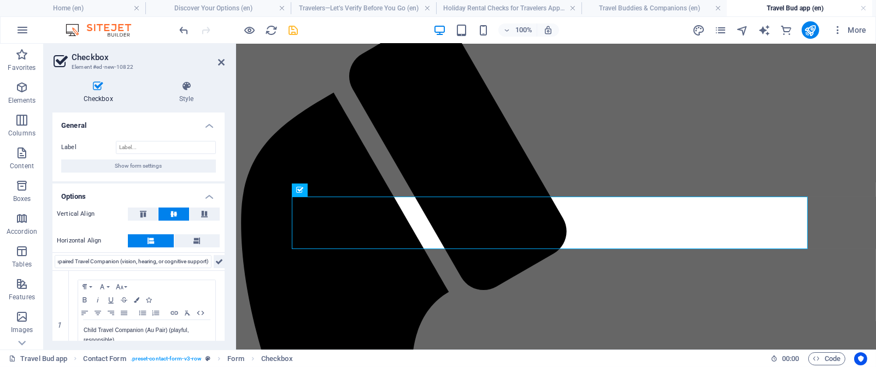
scroll to position [0, 0]
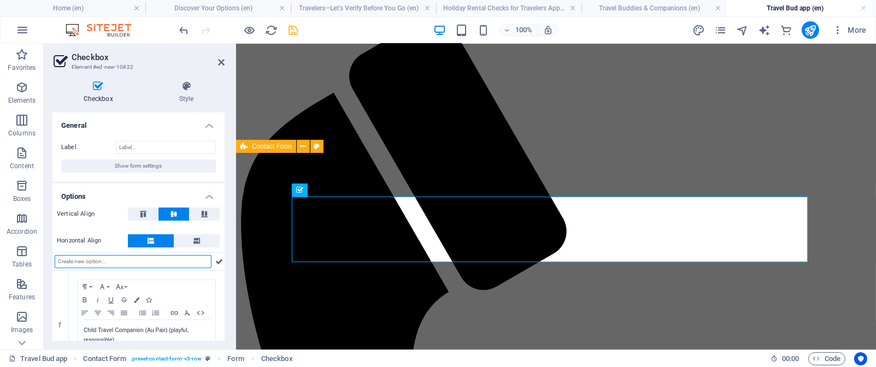
click at [64, 262] on input "text" at bounding box center [133, 261] width 157 height 13
paste input "Medical Travel Companion (trained in health or emergency care)"
type input "Medical Travel Companion (trained in health or emergency care)"
click at [219, 259] on icon at bounding box center [219, 261] width 8 height 13
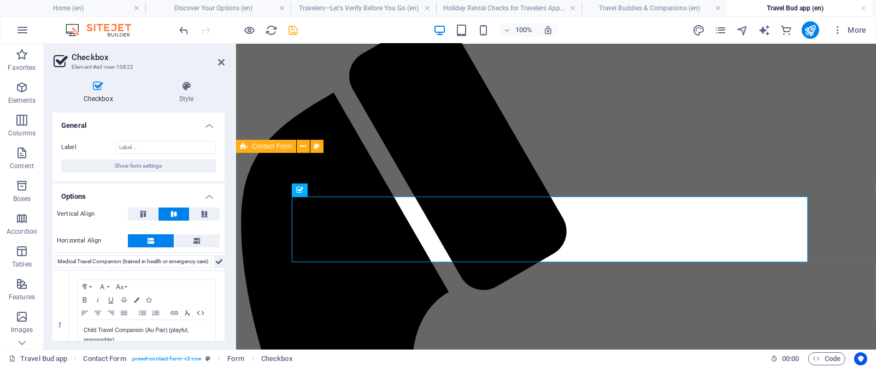
scroll to position [0, 0]
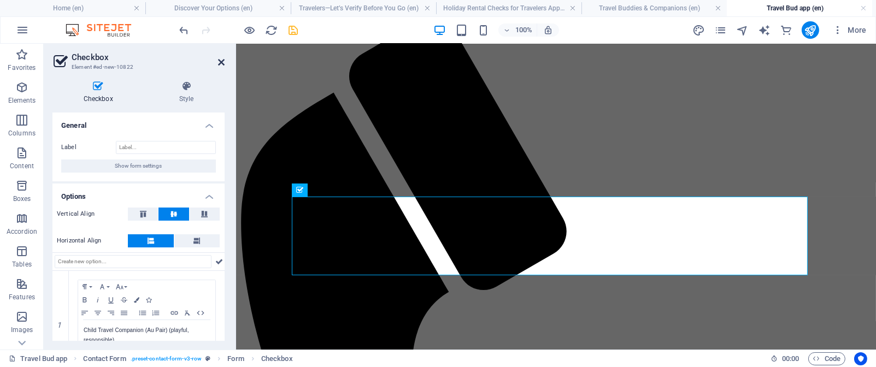
click at [222, 58] on icon at bounding box center [221, 62] width 7 height 9
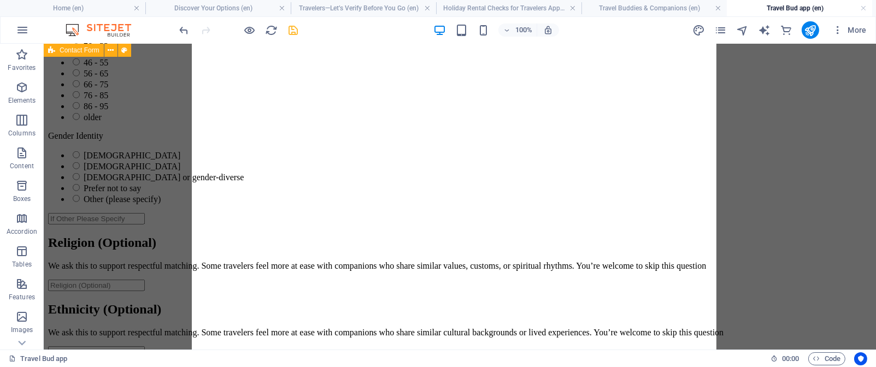
scroll to position [1623, 0]
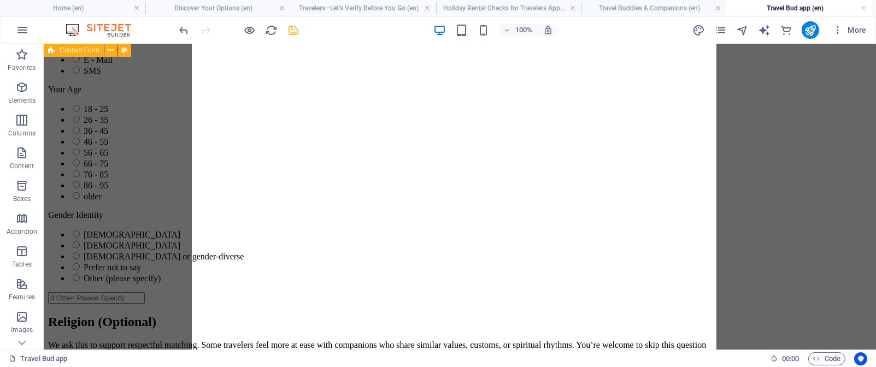
drag, startPoint x: 249, startPoint y: 230, endPoint x: 273, endPoint y: 206, distance: 34.4
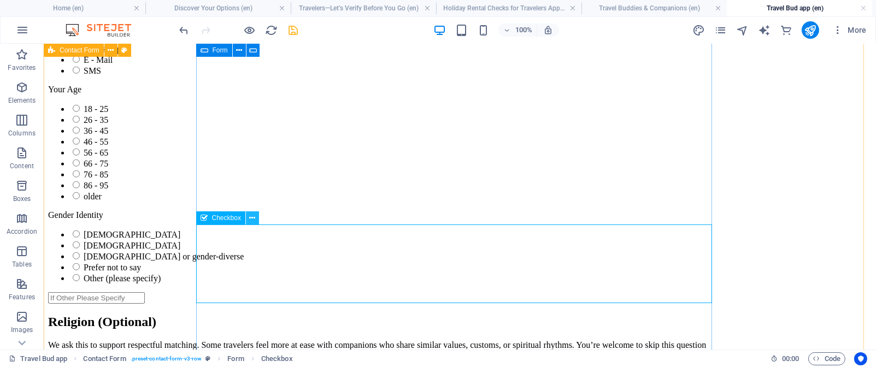
click at [252, 220] on icon at bounding box center [252, 218] width 6 height 11
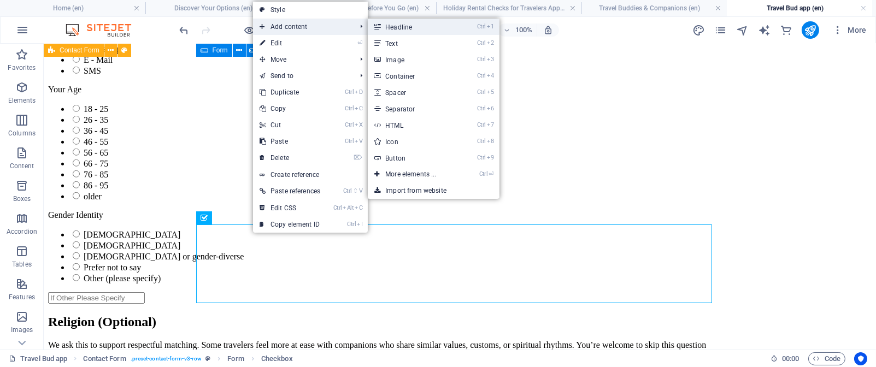
click at [404, 27] on link "Ctrl 1 Headline" at bounding box center [413, 27] width 90 height 16
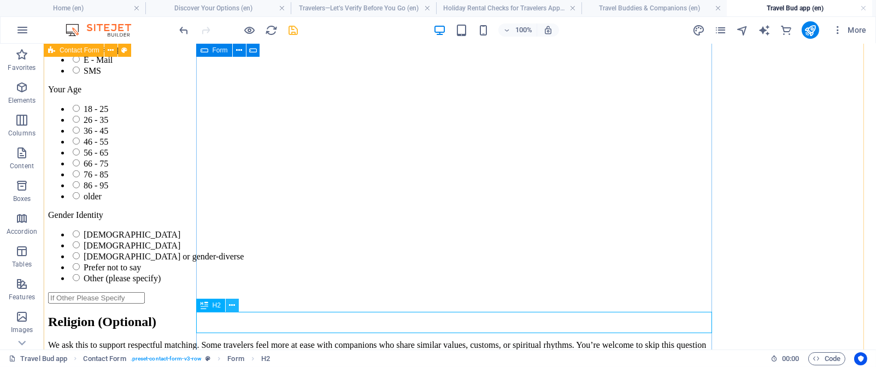
click at [231, 304] on icon at bounding box center [232, 305] width 6 height 11
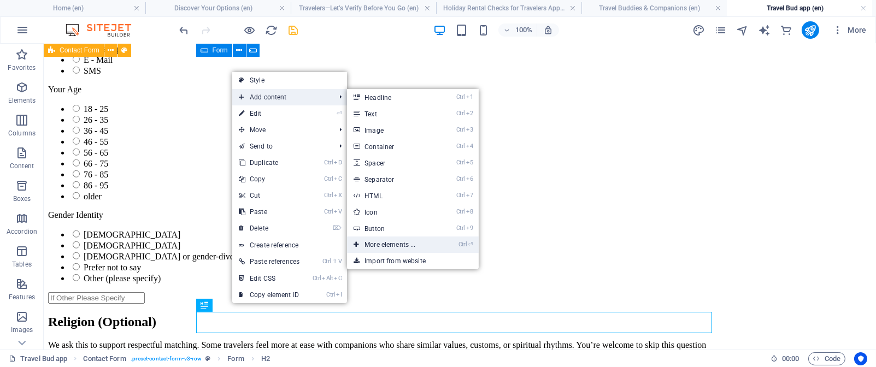
click at [410, 241] on link "Ctrl ⏎ More elements ..." at bounding box center [392, 245] width 90 height 16
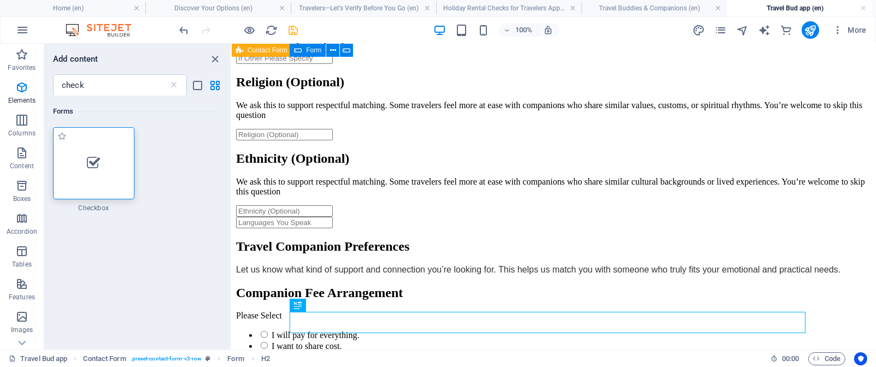
click at [92, 172] on div at bounding box center [93, 163] width 81 height 72
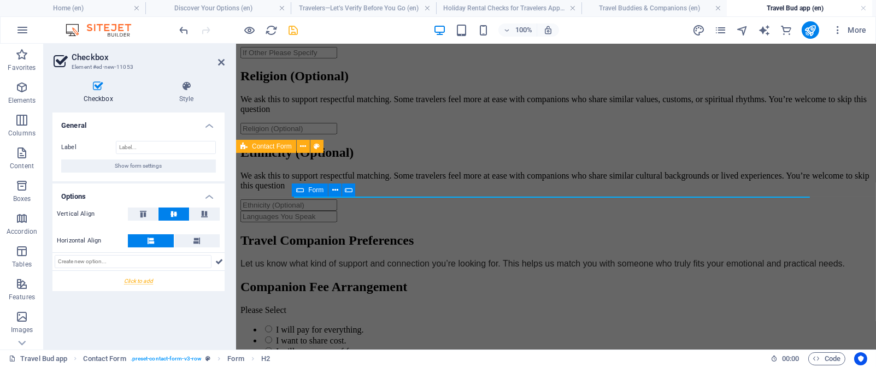
scroll to position [129, 0]
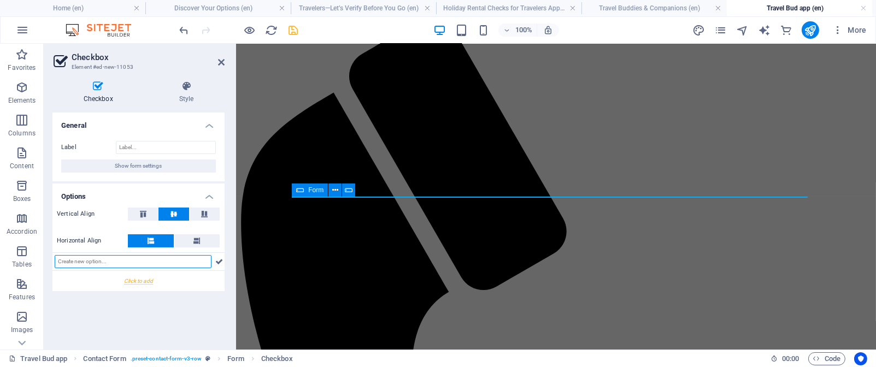
click at [62, 261] on input "text" at bounding box center [133, 261] width 157 height 13
paste input "Adventure-Oriented Companion (active, curious)"
type input "Adventure-Oriented Companion (active, curious)"
click at [219, 257] on icon at bounding box center [219, 261] width 8 height 13
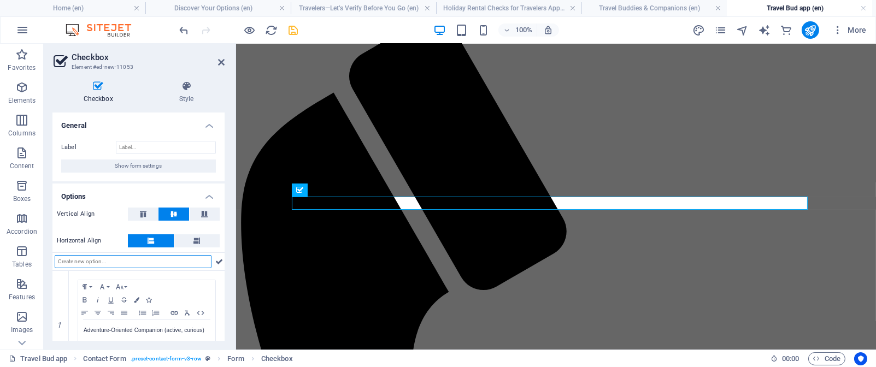
click at [61, 260] on input "text" at bounding box center [133, 261] width 157 height 13
paste input "Cultural Companion (museums, heritage, local experiences"
type input "Cultural Companion (museums, heritage, local experiences"
click at [219, 262] on icon at bounding box center [219, 261] width 8 height 13
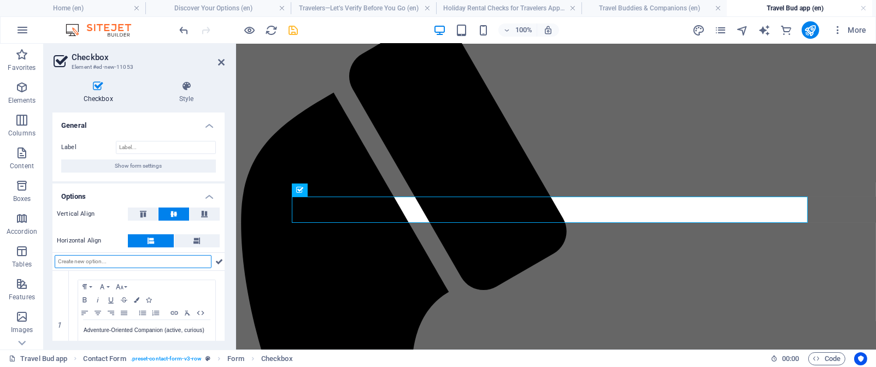
click at [113, 261] on input "text" at bounding box center [133, 261] width 157 height 13
paste input "Wellness Companion (yoga, rest, healing)"
type input "Wellness Companion (yoga, rest, healing)"
click at [218, 261] on icon at bounding box center [219, 261] width 8 height 13
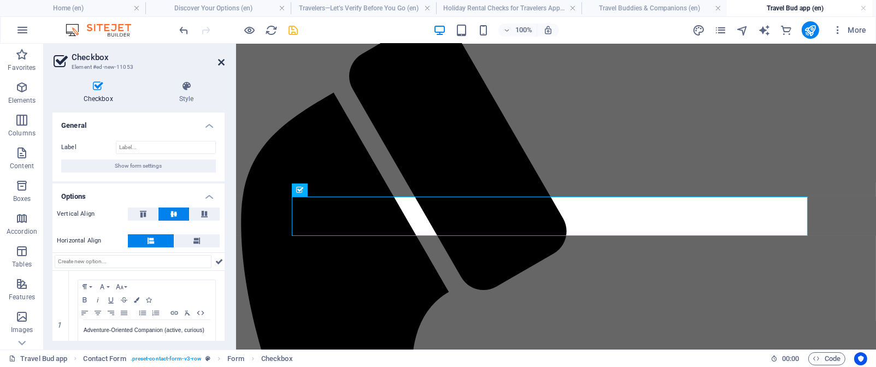
click at [222, 60] on icon at bounding box center [221, 62] width 7 height 9
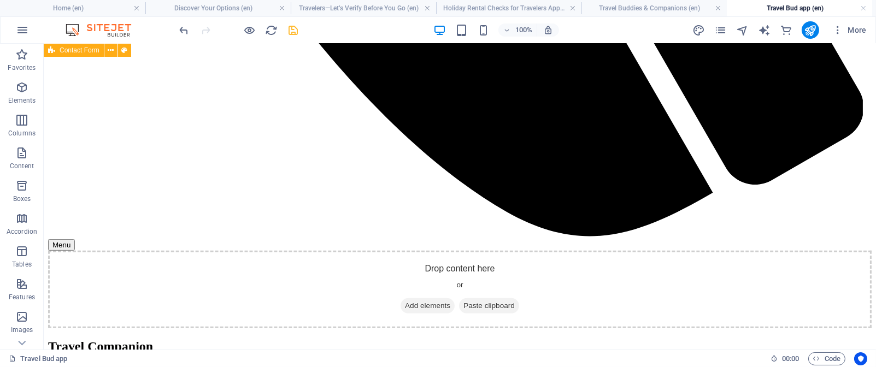
drag, startPoint x: 256, startPoint y: 207, endPoint x: 262, endPoint y: 348, distance: 141.7
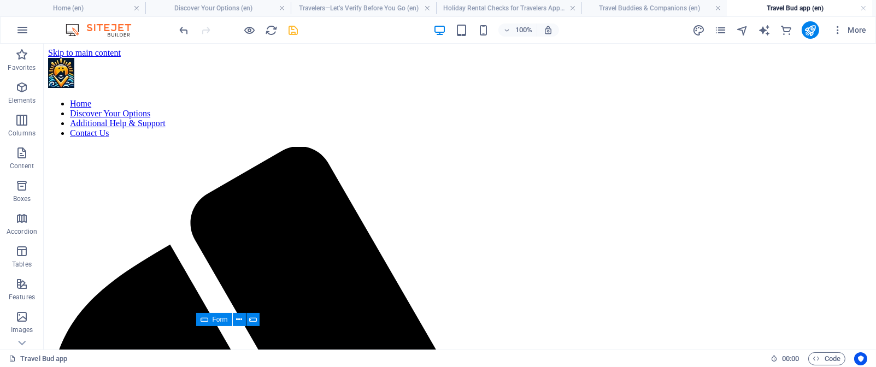
scroll to position [160, 0]
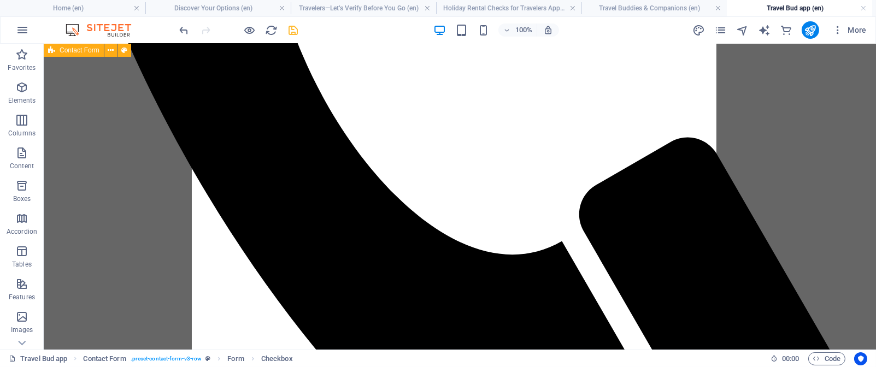
drag, startPoint x: 241, startPoint y: 170, endPoint x: 269, endPoint y: 351, distance: 183.1
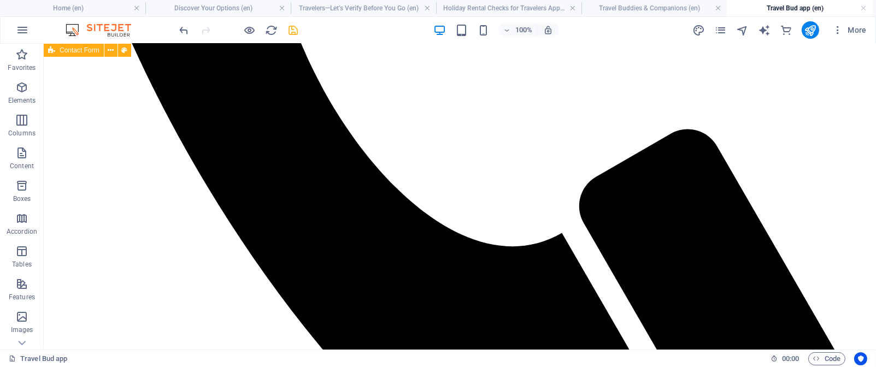
scroll to position [738, 0]
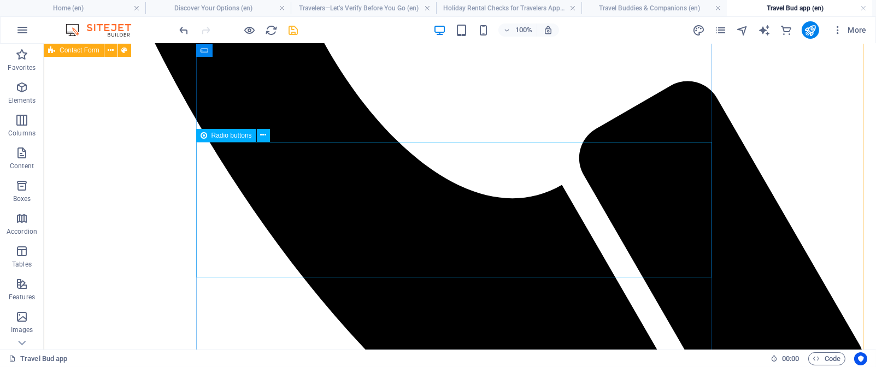
drag, startPoint x: 312, startPoint y: 163, endPoint x: 312, endPoint y: 240, distance: 77.1
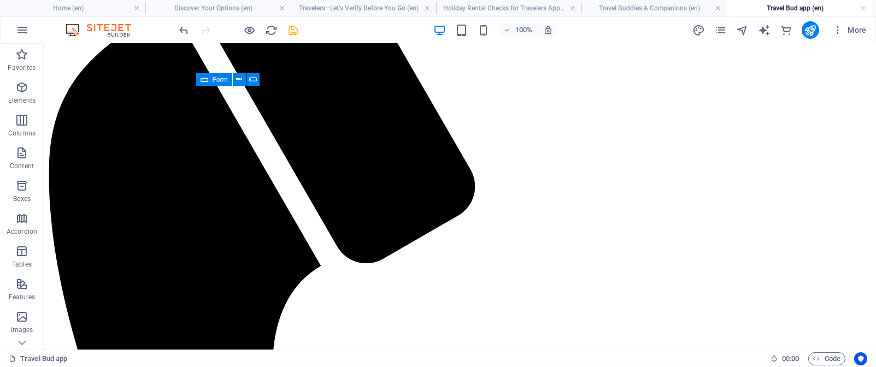
scroll to position [0, 0]
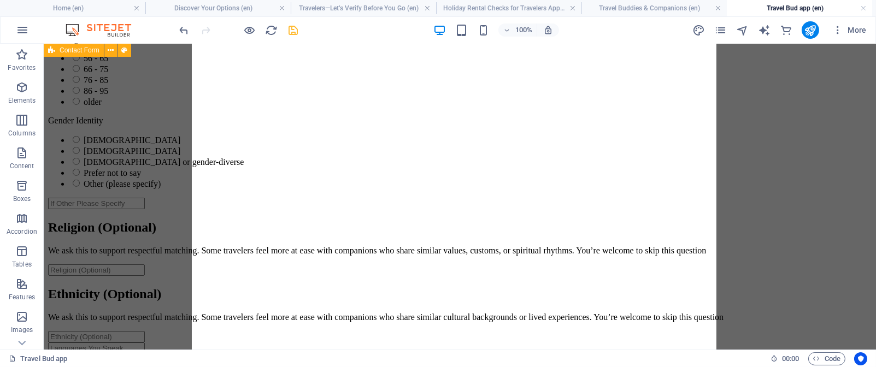
scroll to position [1670, 0]
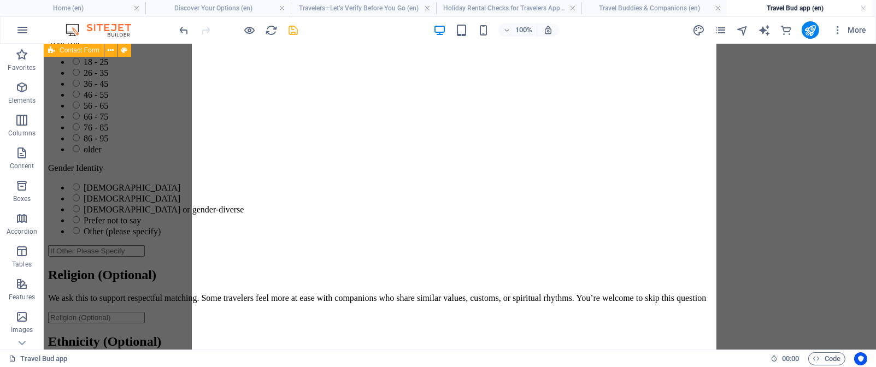
drag, startPoint x: 250, startPoint y: 332, endPoint x: 308, endPoint y: 282, distance: 77.1
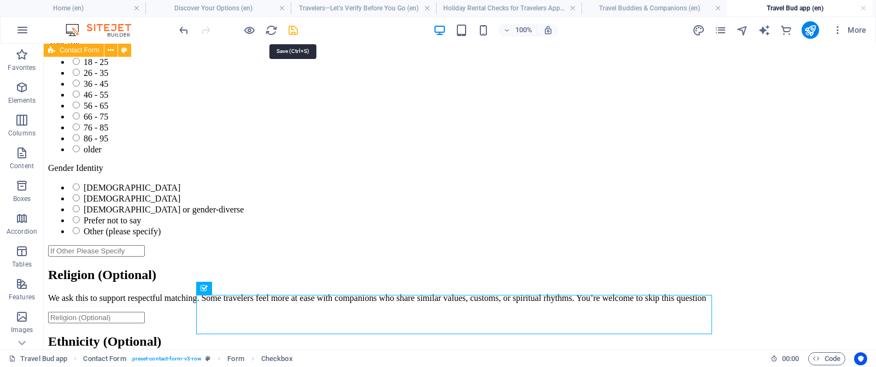
click at [297, 30] on icon "save" at bounding box center [294, 30] width 13 height 13
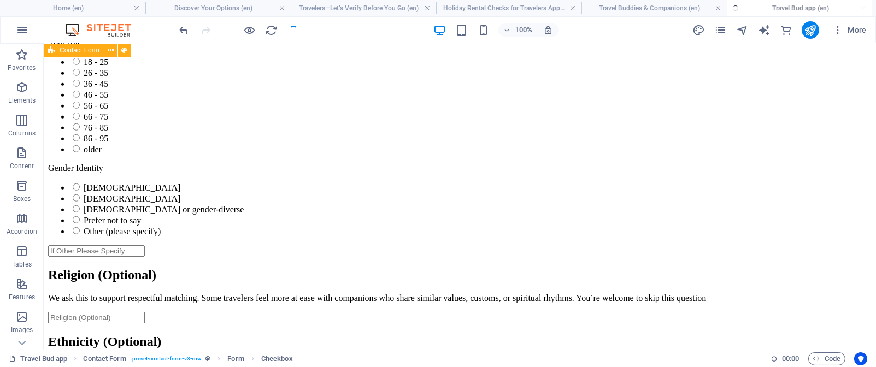
checkbox input "false"
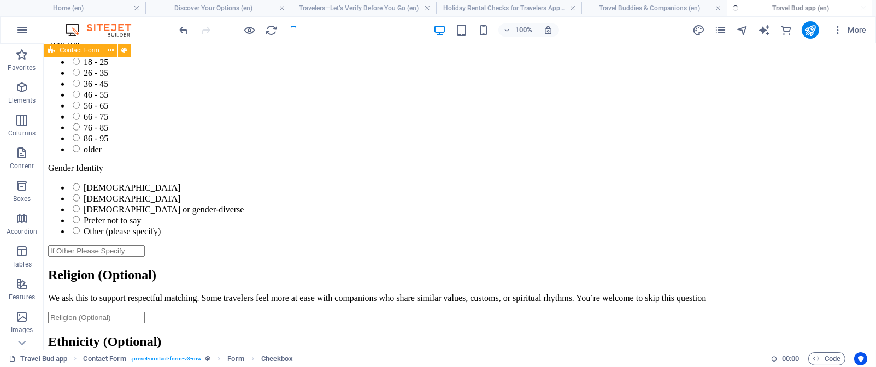
checkbox input "false"
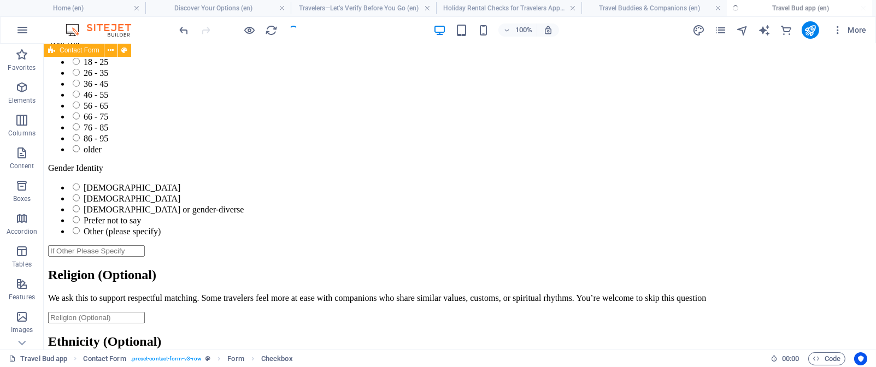
checkbox input "false"
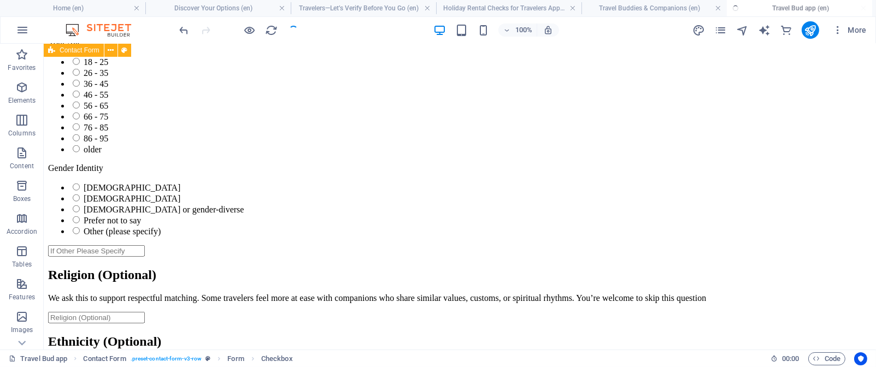
checkbox input "false"
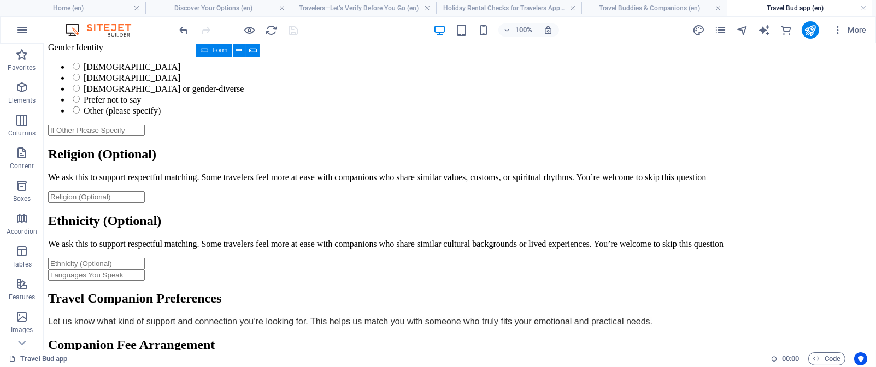
scroll to position [1801, 0]
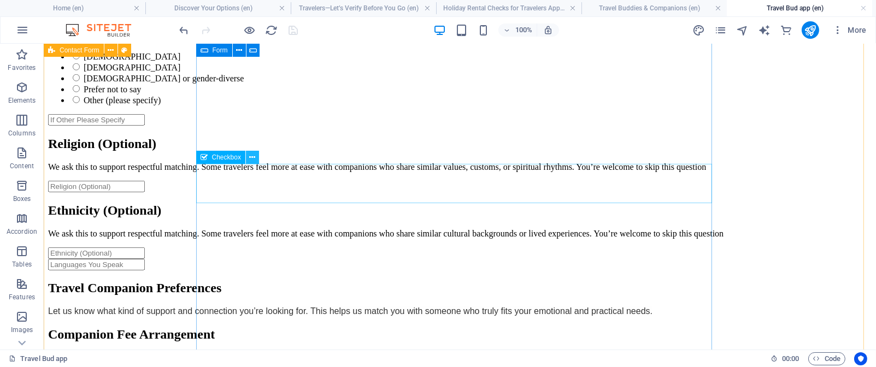
click at [253, 156] on icon at bounding box center [252, 157] width 6 height 11
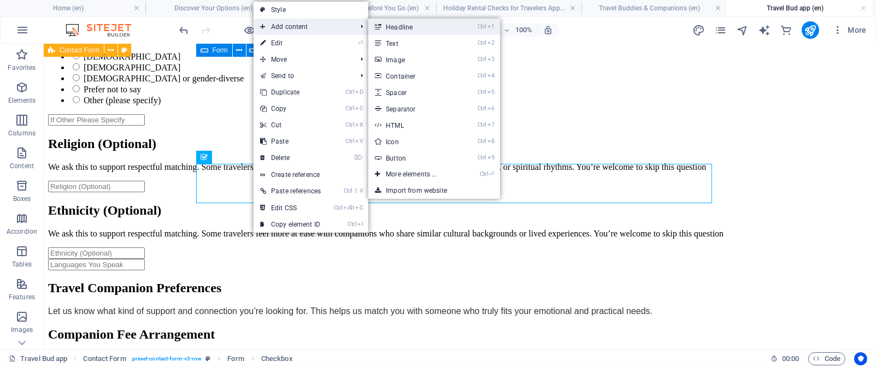
click at [413, 25] on link "Ctrl 1 Headline" at bounding box center [413, 27] width 90 height 16
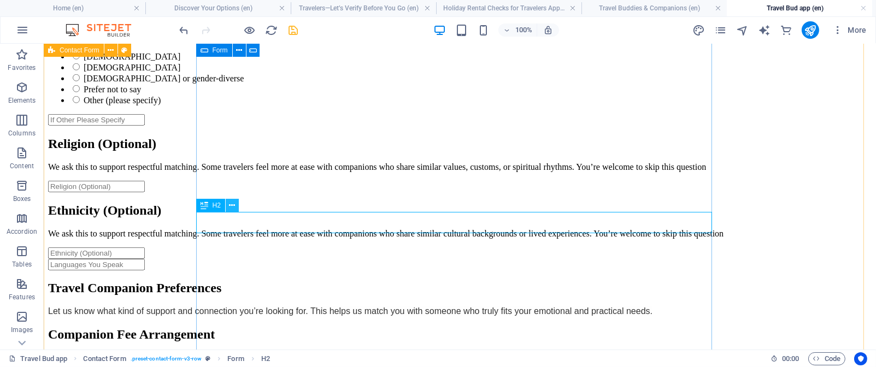
click at [233, 205] on icon at bounding box center [232, 205] width 6 height 11
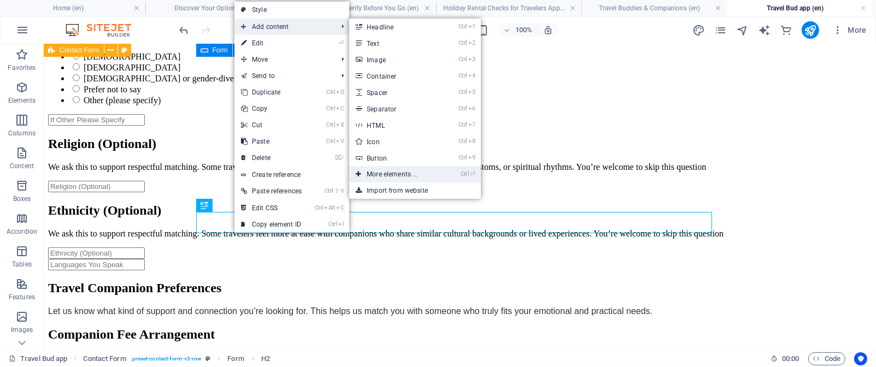
click at [401, 172] on link "Ctrl ⏎ More elements ..." at bounding box center [394, 174] width 90 height 16
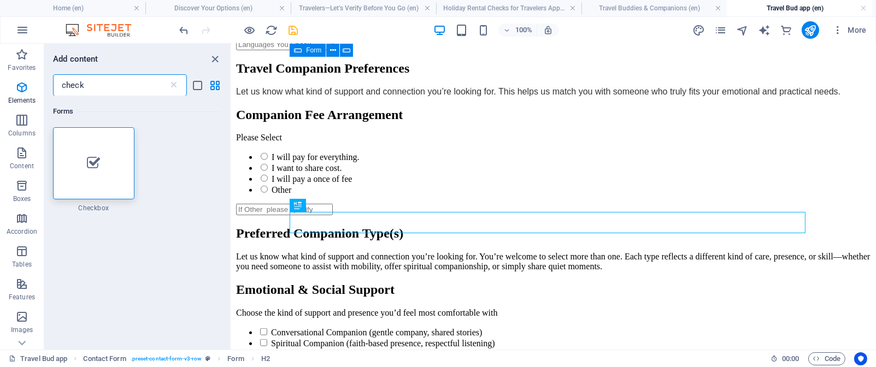
click at [99, 83] on input "check" at bounding box center [110, 85] width 115 height 22
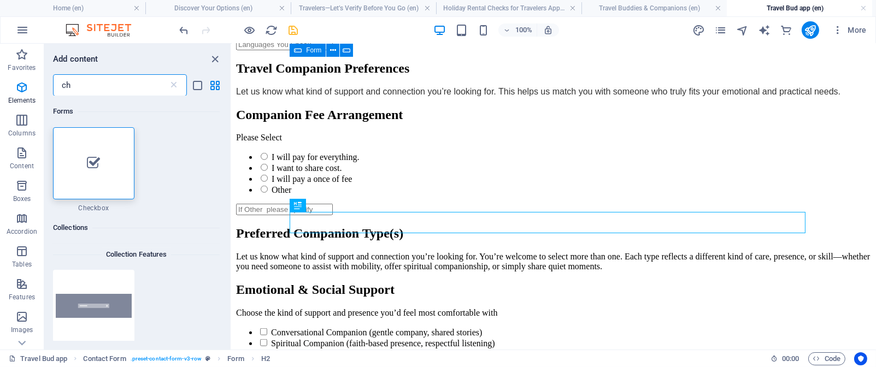
type input "c"
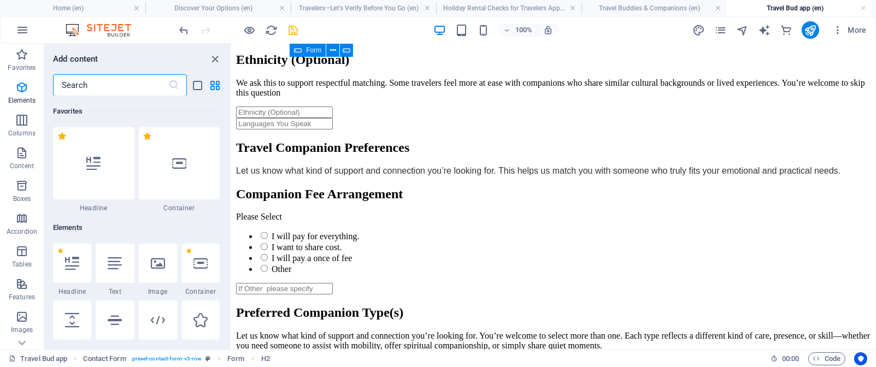
scroll to position [1235, 0]
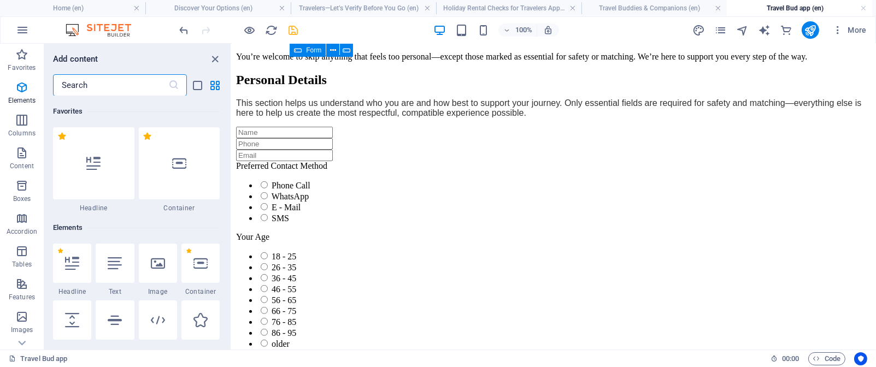
click at [115, 84] on input "text" at bounding box center [110, 85] width 115 height 22
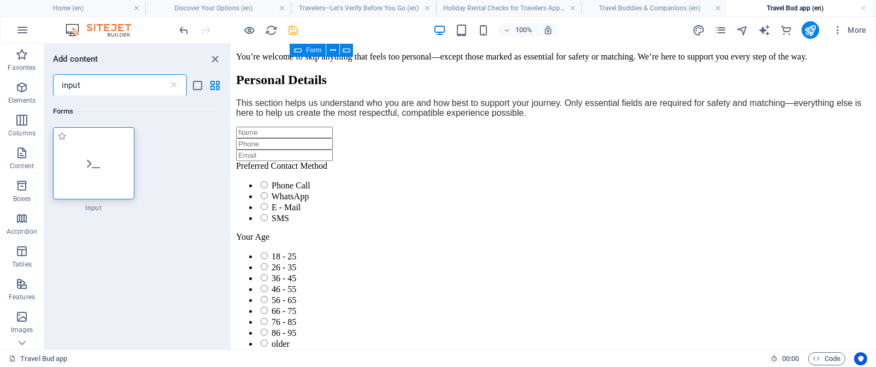
type input "input"
click at [87, 156] on icon at bounding box center [93, 163] width 13 height 14
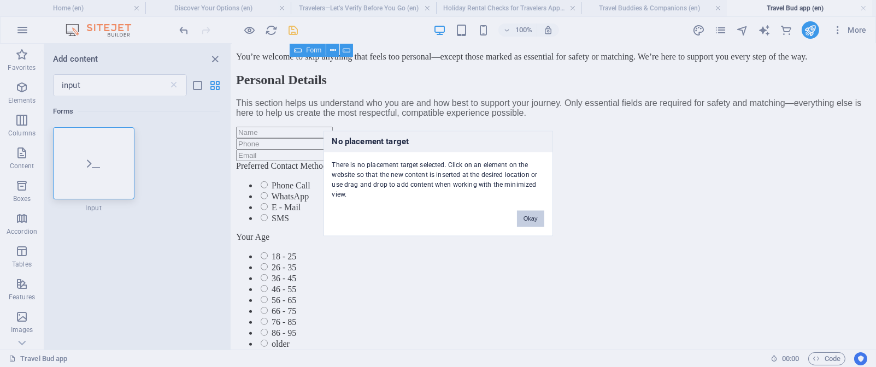
drag, startPoint x: 532, startPoint y: 220, endPoint x: 529, endPoint y: 174, distance: 46.0
click at [532, 220] on button "Okay" at bounding box center [530, 219] width 27 height 16
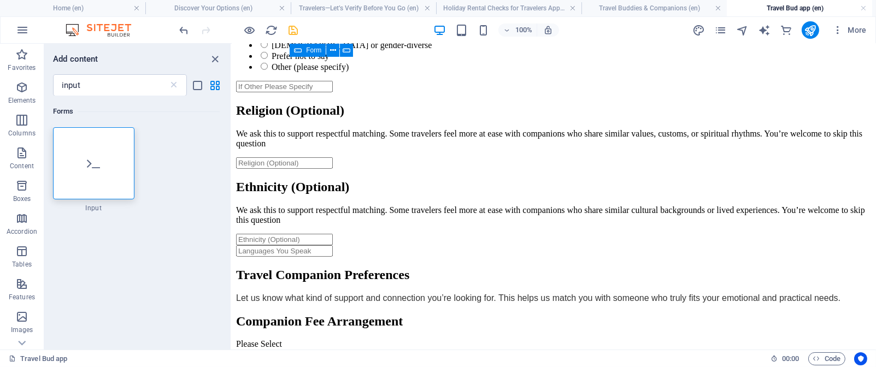
scroll to position [1884, 0]
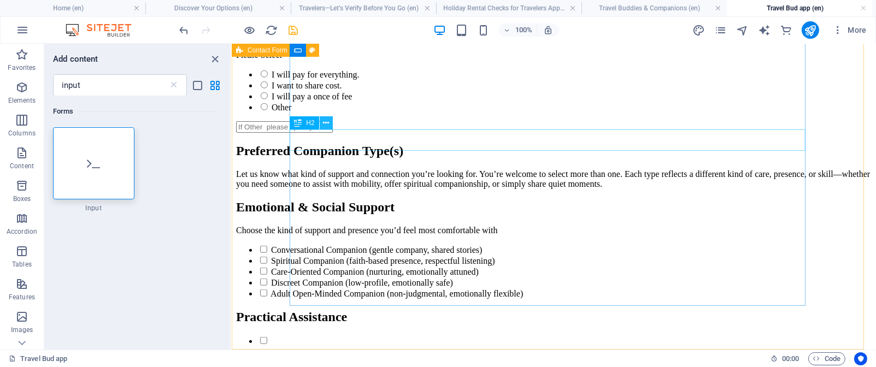
click at [325, 125] on icon at bounding box center [326, 123] width 6 height 11
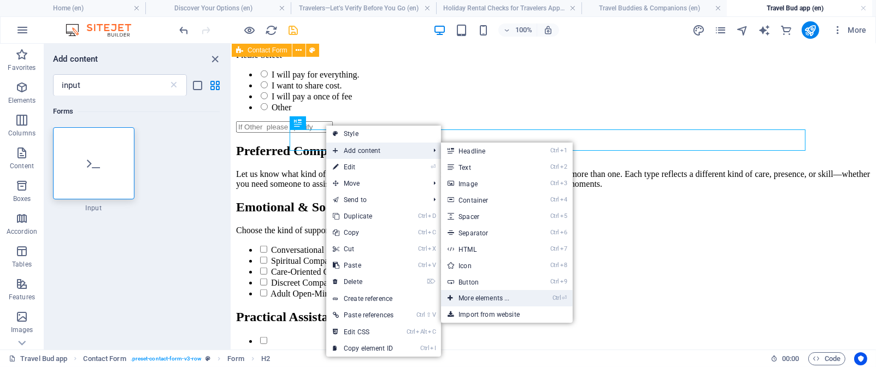
click at [497, 296] on link "Ctrl ⏎ More elements ..." at bounding box center [486, 298] width 90 height 16
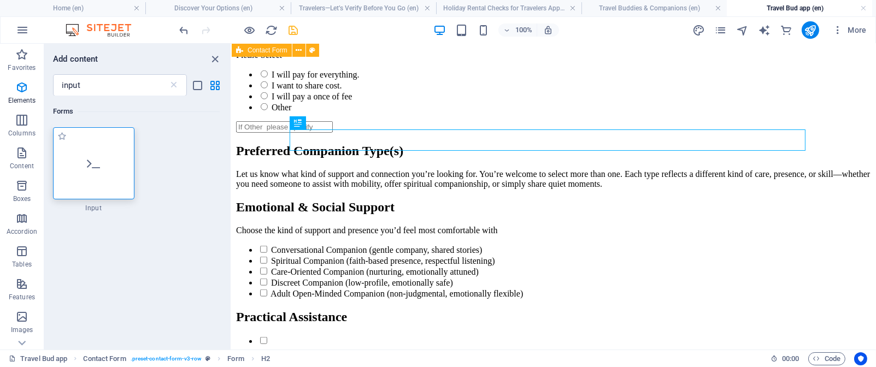
click at [94, 171] on div at bounding box center [93, 163] width 81 height 72
click at [232, 171] on div "H1 Contact Form Form HTML HTML HTML HTML HTML HTML HTML HTML HTML HTML HTML HTM…" at bounding box center [554, 197] width 644 height 306
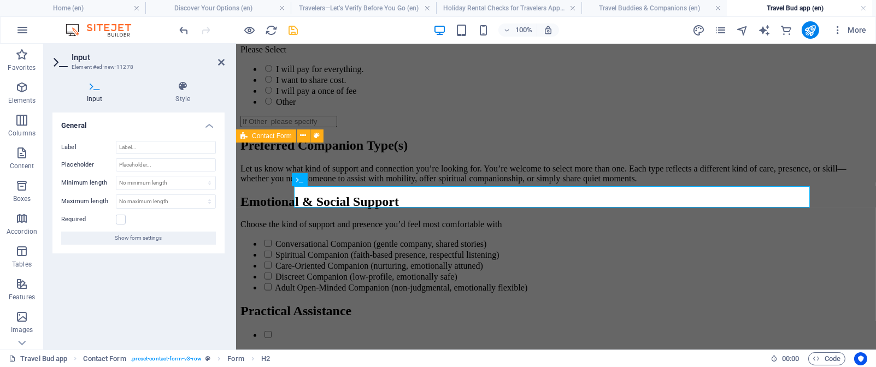
scroll to position [140, 0]
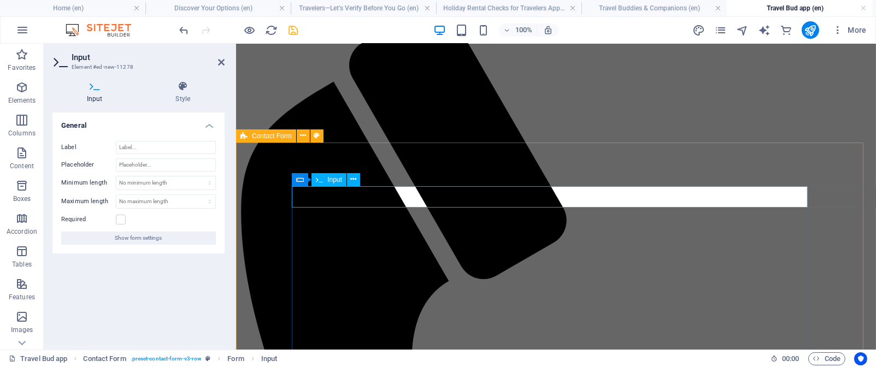
type input "If Other please specify."
click at [219, 62] on icon at bounding box center [221, 62] width 7 height 9
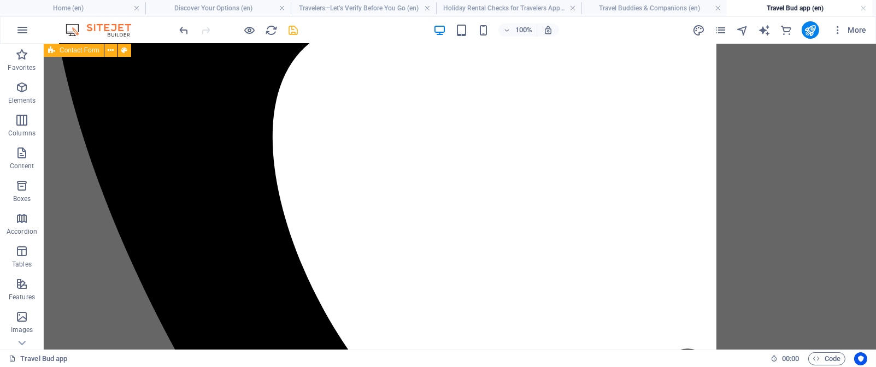
scroll to position [475, 0]
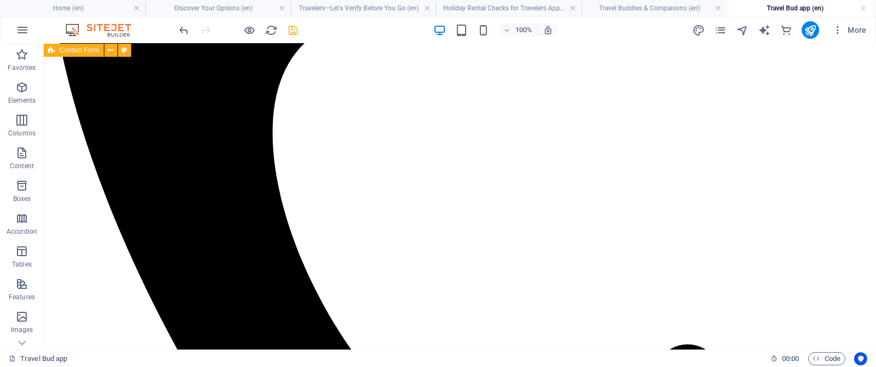
drag, startPoint x: 259, startPoint y: 196, endPoint x: 310, endPoint y: 276, distance: 95.1
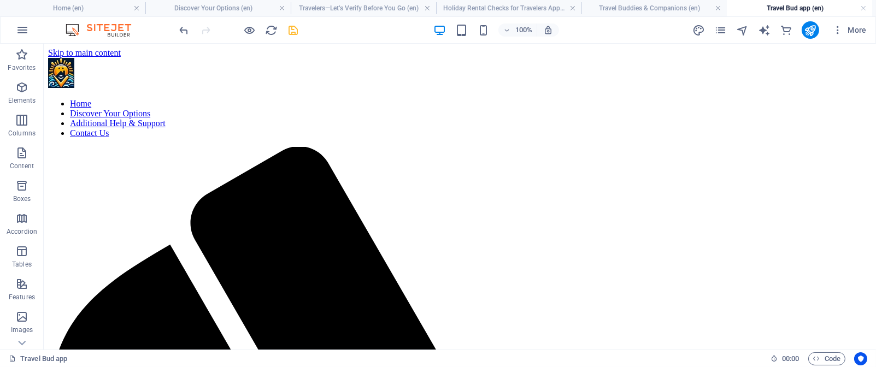
scroll to position [109, 0]
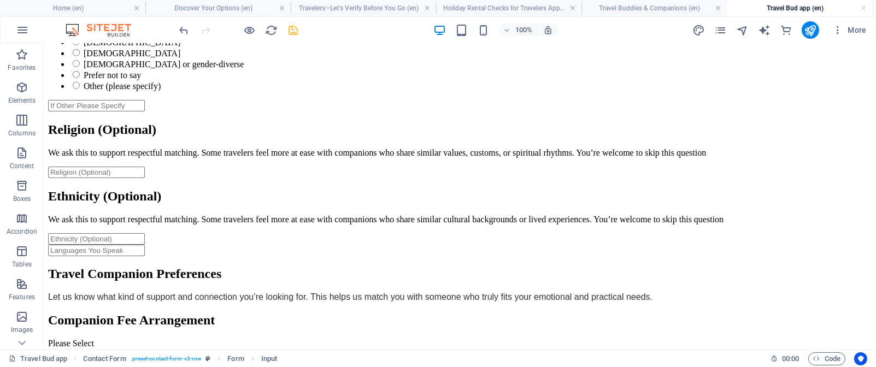
scroll to position [1802, 0]
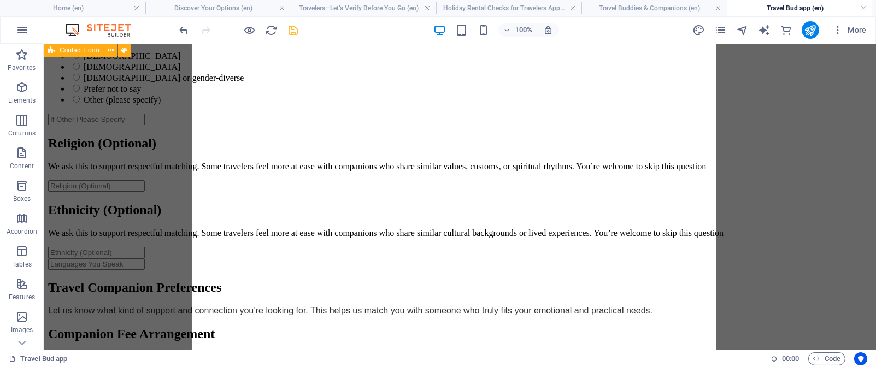
drag, startPoint x: 252, startPoint y: 229, endPoint x: 243, endPoint y: 222, distance: 10.9
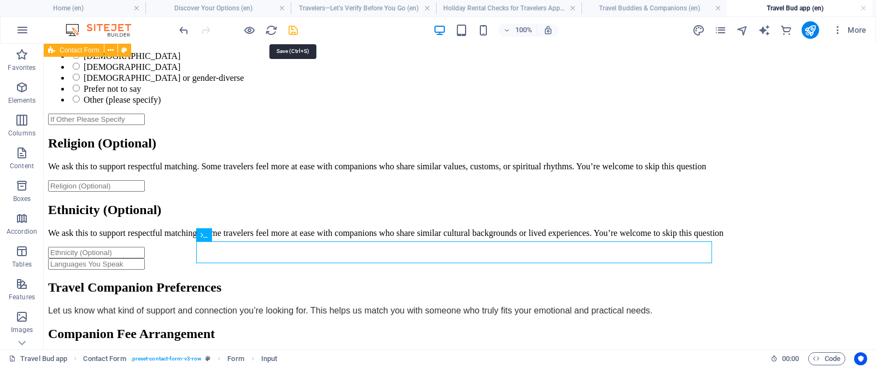
click at [292, 31] on icon "save" at bounding box center [294, 30] width 13 height 13
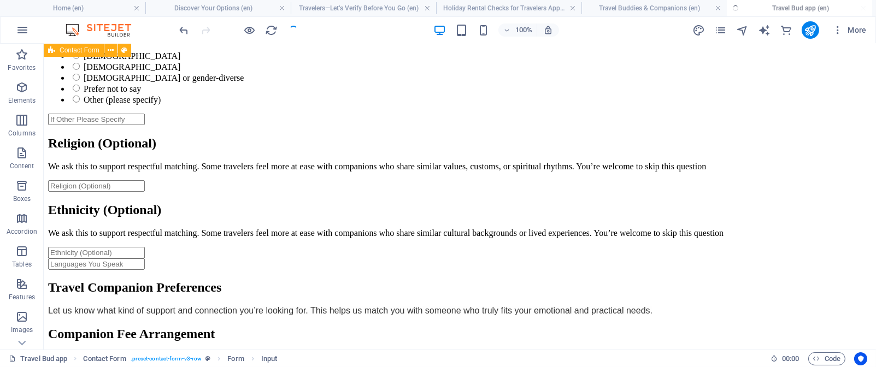
checkbox input "false"
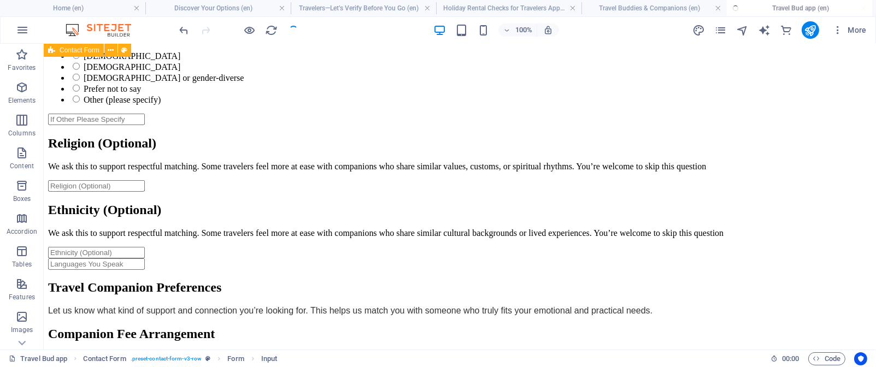
checkbox input "false"
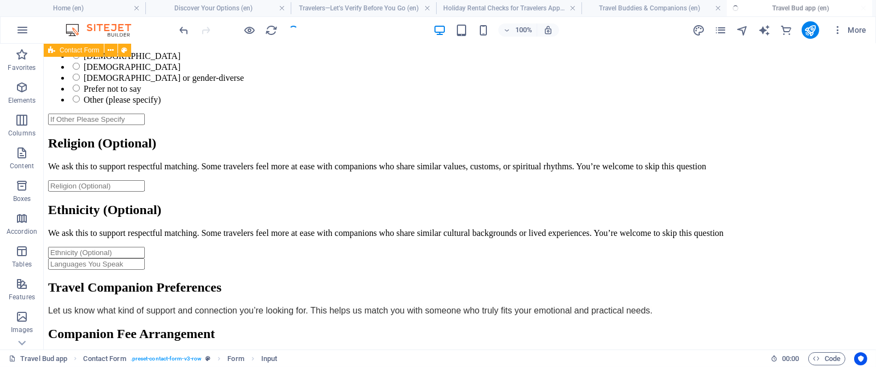
checkbox input "false"
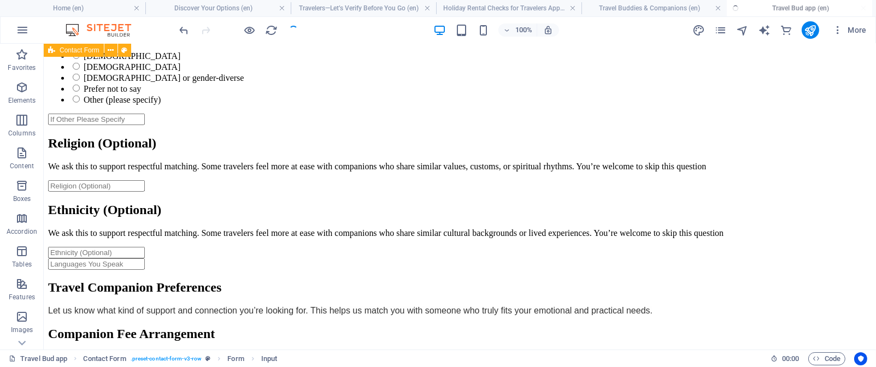
checkbox input "false"
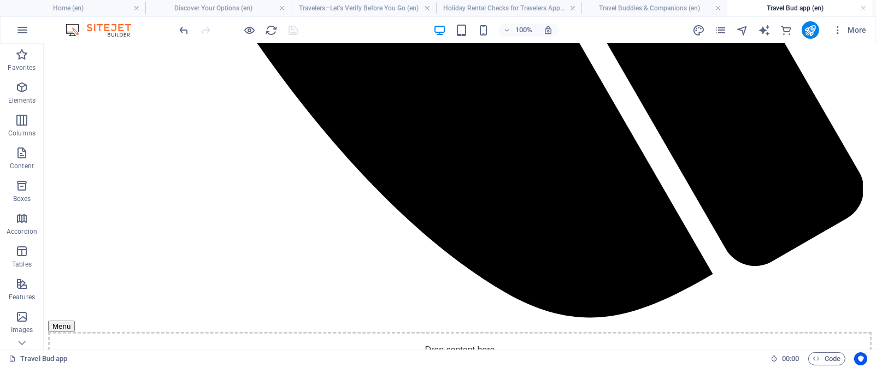
scroll to position [890, 0]
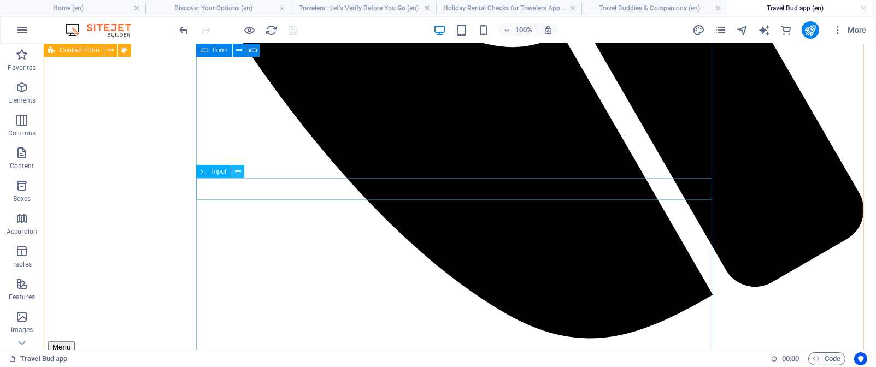
click at [236, 172] on icon at bounding box center [238, 171] width 6 height 11
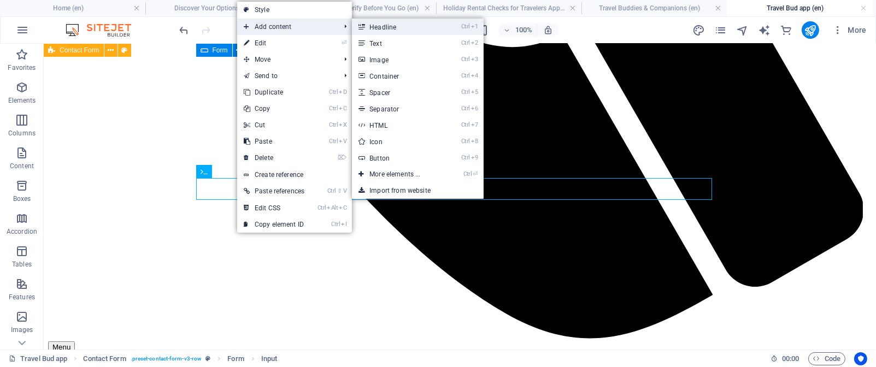
click at [402, 26] on link "Ctrl 1 Headline" at bounding box center [397, 27] width 90 height 16
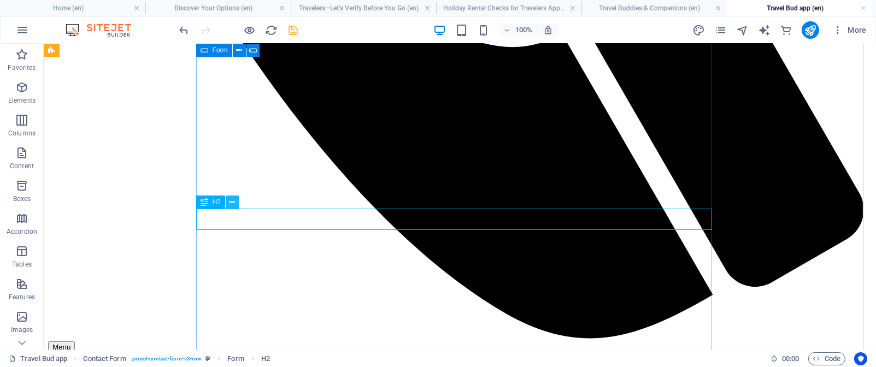
click at [233, 203] on icon at bounding box center [232, 202] width 6 height 11
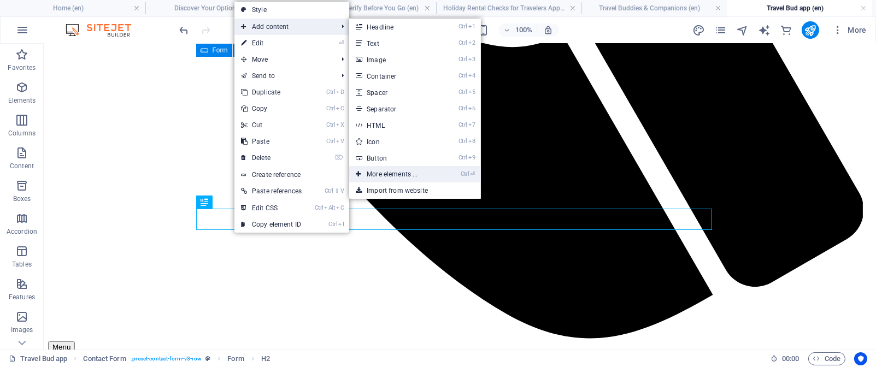
click at [413, 172] on link "Ctrl ⏎ More elements ..." at bounding box center [394, 174] width 90 height 16
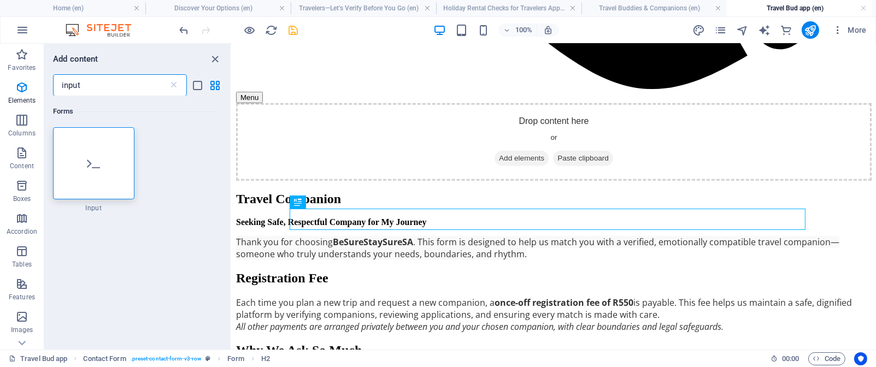
click at [87, 90] on input "input" at bounding box center [110, 85] width 115 height 22
type input "i"
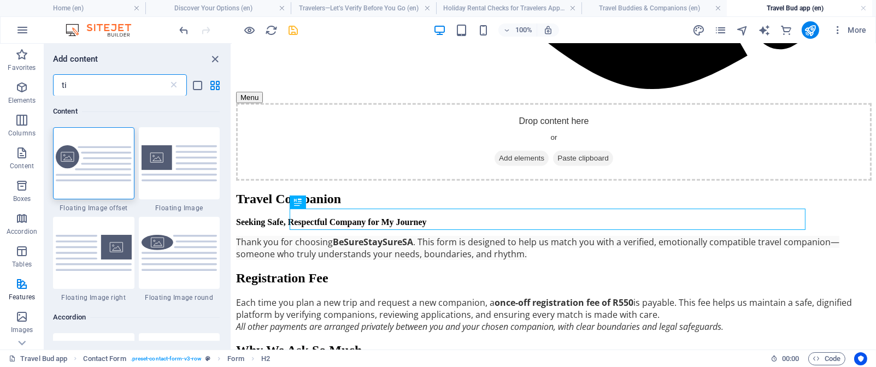
type input "t"
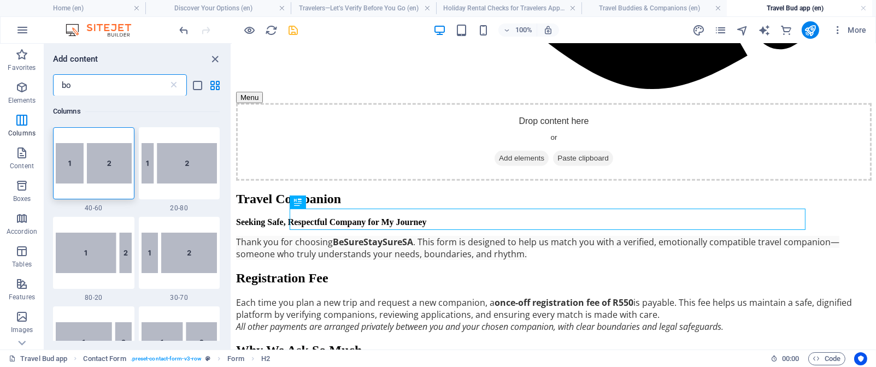
type input "b"
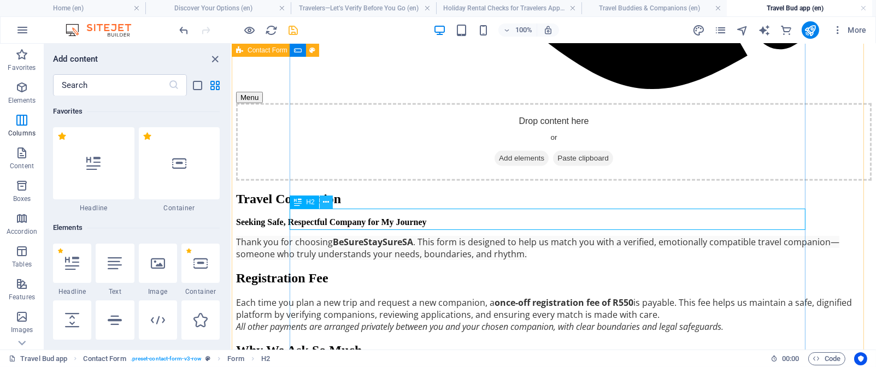
click at [329, 203] on button at bounding box center [326, 202] width 13 height 13
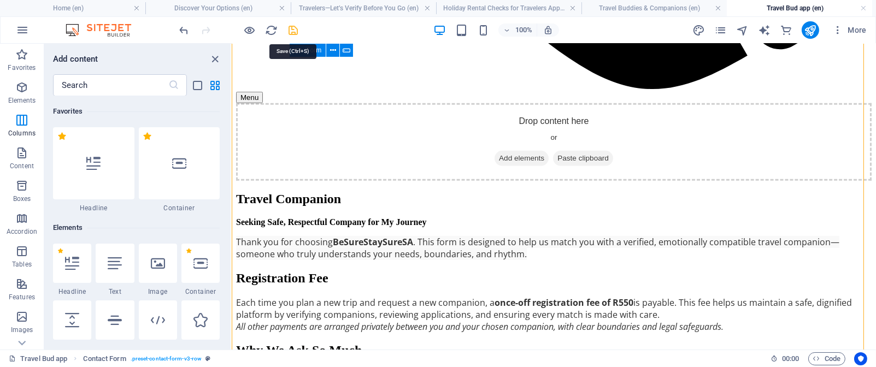
click at [295, 27] on icon "save" at bounding box center [294, 30] width 13 height 13
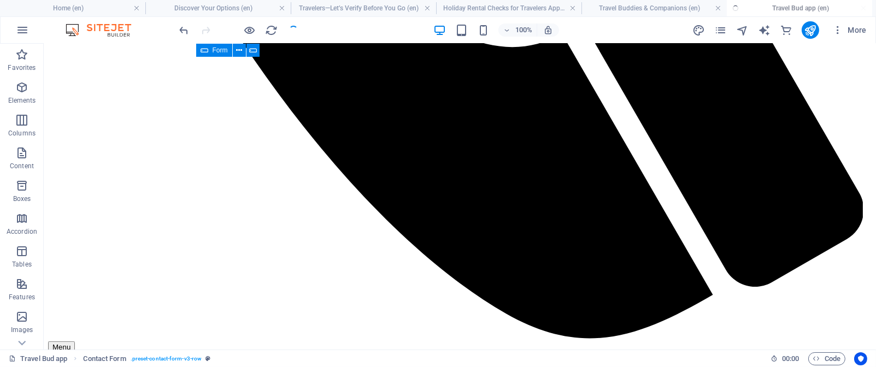
checkbox input "false"
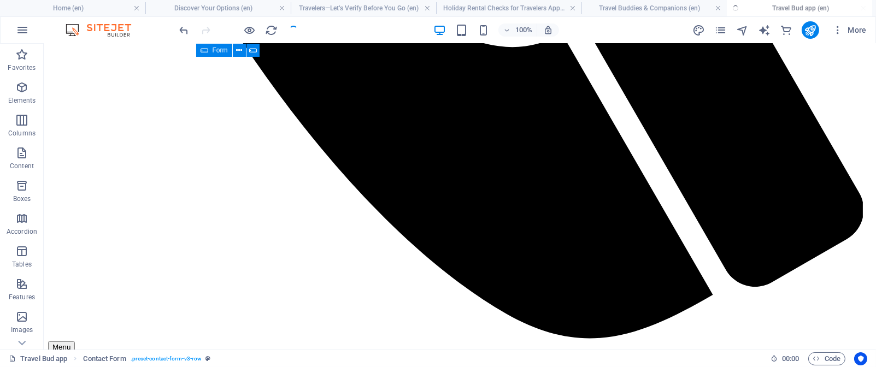
checkbox input "false"
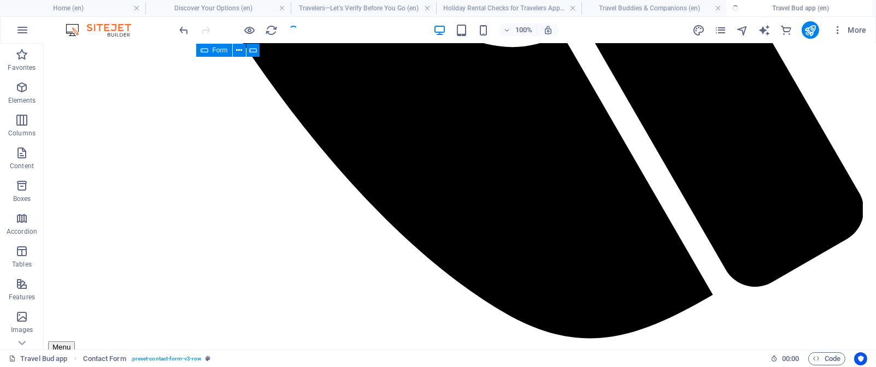
checkbox input "false"
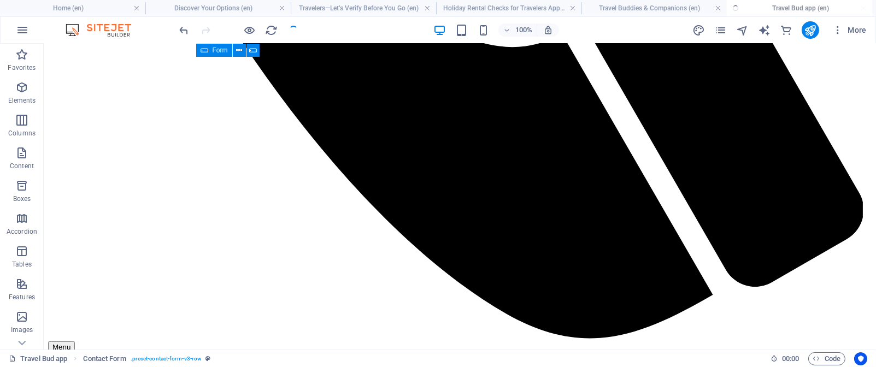
checkbox input "false"
